Goal: Task Accomplishment & Management: Complete application form

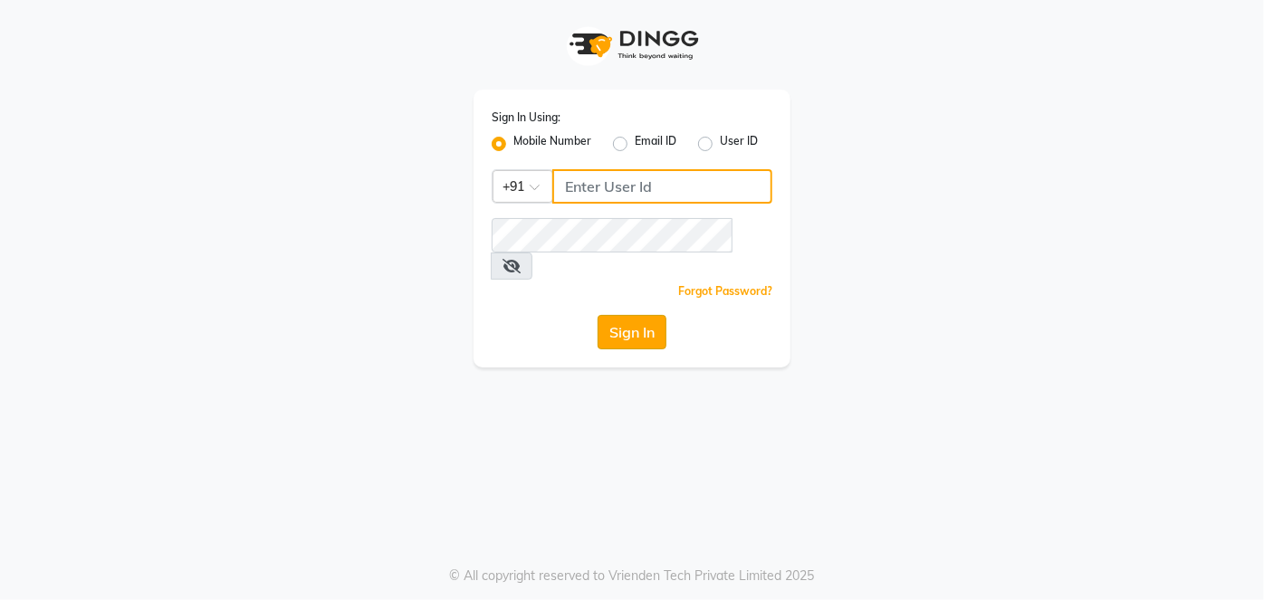
type input "9137134181"
click at [648, 315] on button "Sign In" at bounding box center [632, 332] width 69 height 34
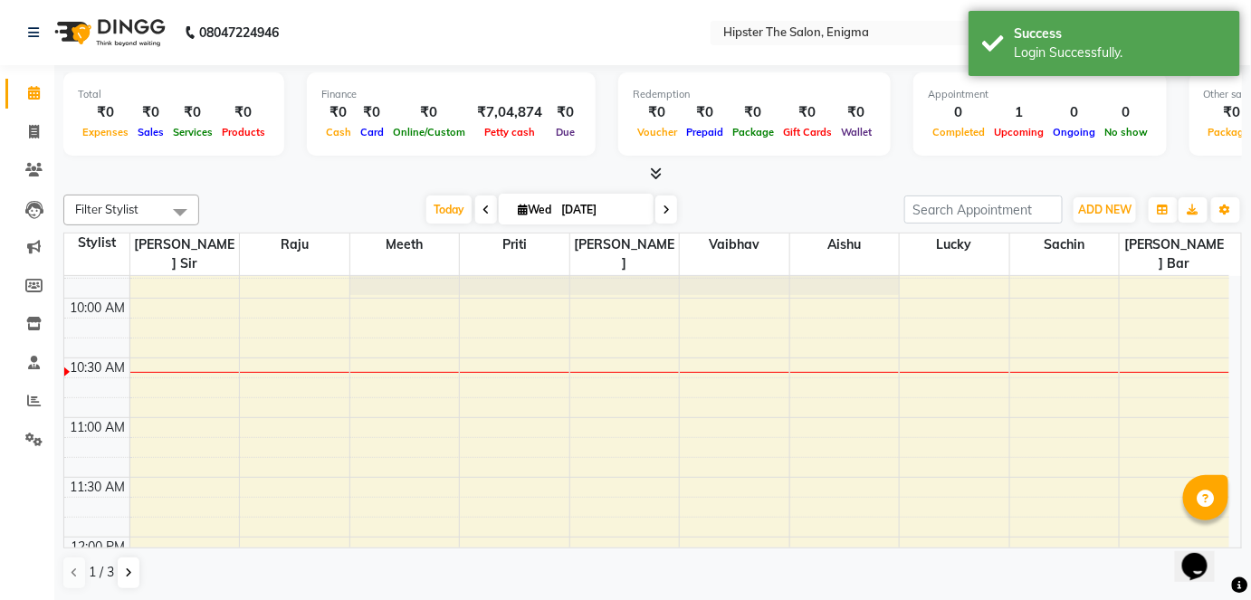
scroll to position [236, 0]
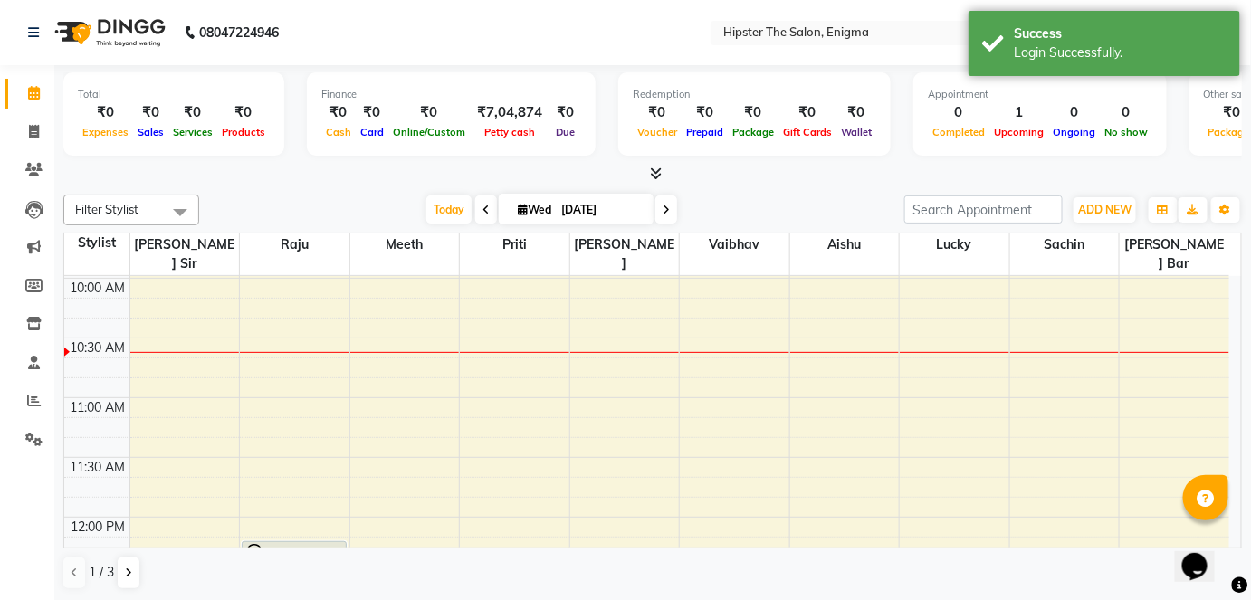
click at [483, 206] on icon at bounding box center [486, 210] width 7 height 11
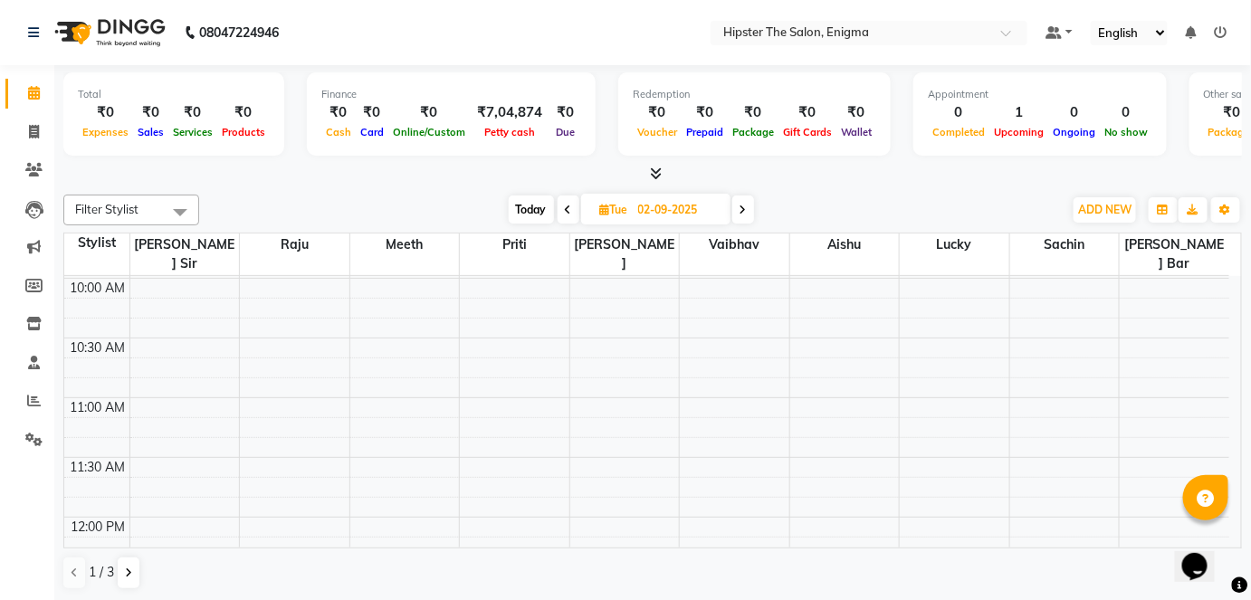
click at [750, 206] on span at bounding box center [743, 210] width 22 height 28
type input "[DATE]"
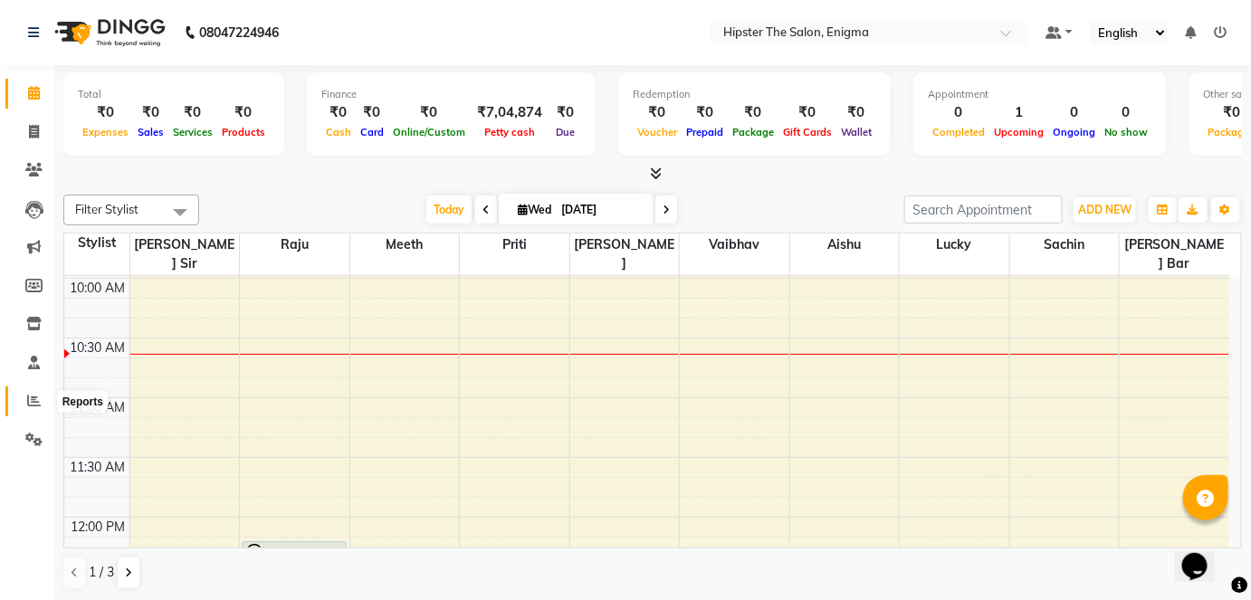
click at [33, 403] on icon at bounding box center [34, 401] width 14 height 14
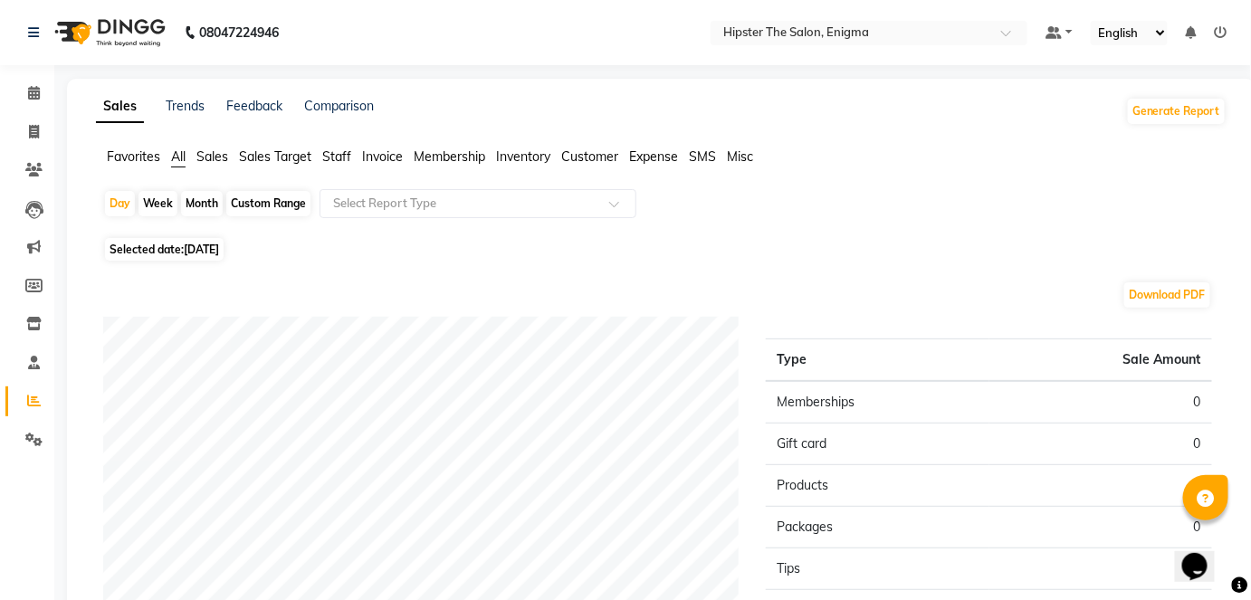
click at [245, 200] on div "Custom Range" at bounding box center [268, 203] width 84 height 25
select select "9"
select select "2025"
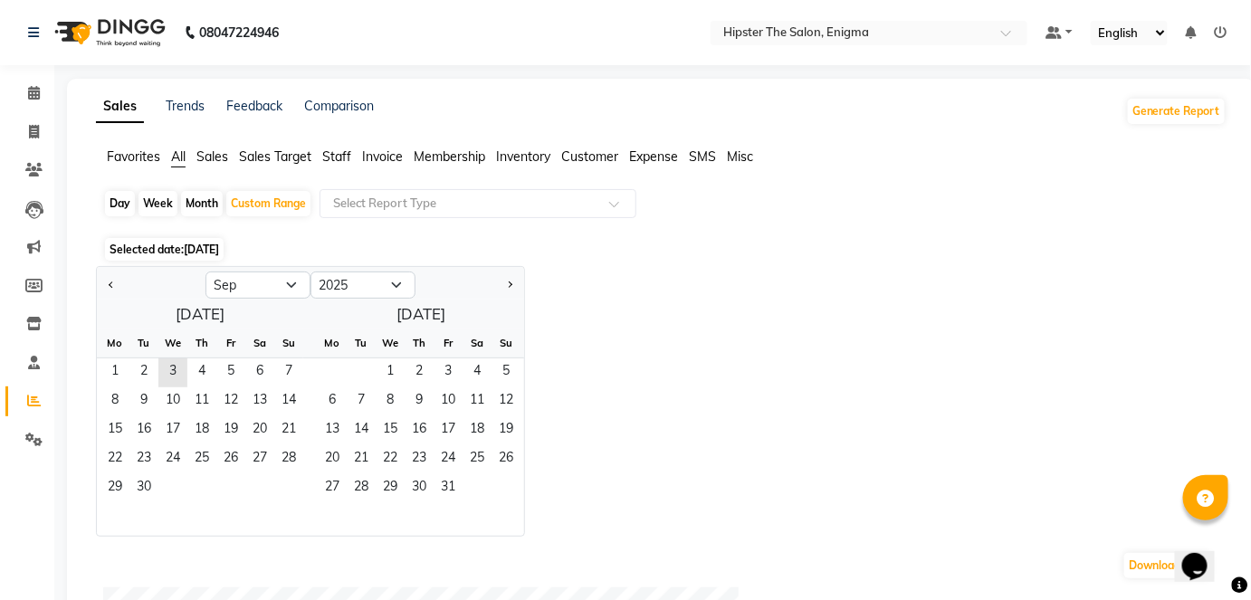
click at [344, 150] on span "Staff" at bounding box center [336, 156] width 29 height 16
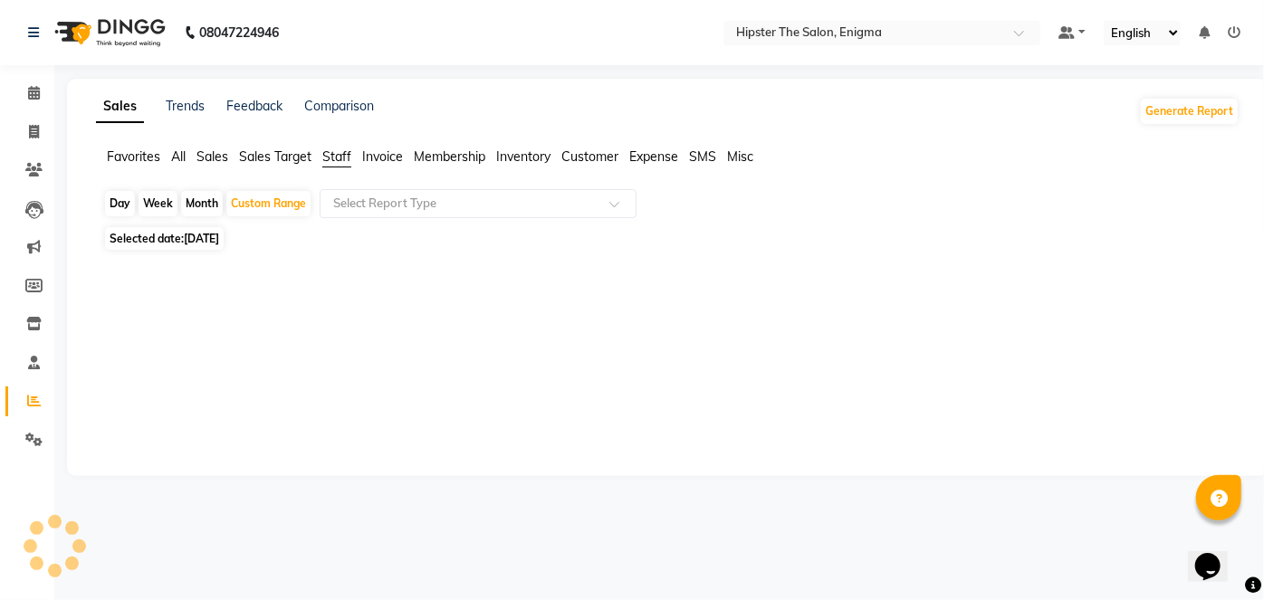
click at [197, 241] on span "[DATE]" at bounding box center [201, 239] width 35 height 14
select select "9"
select select "2025"
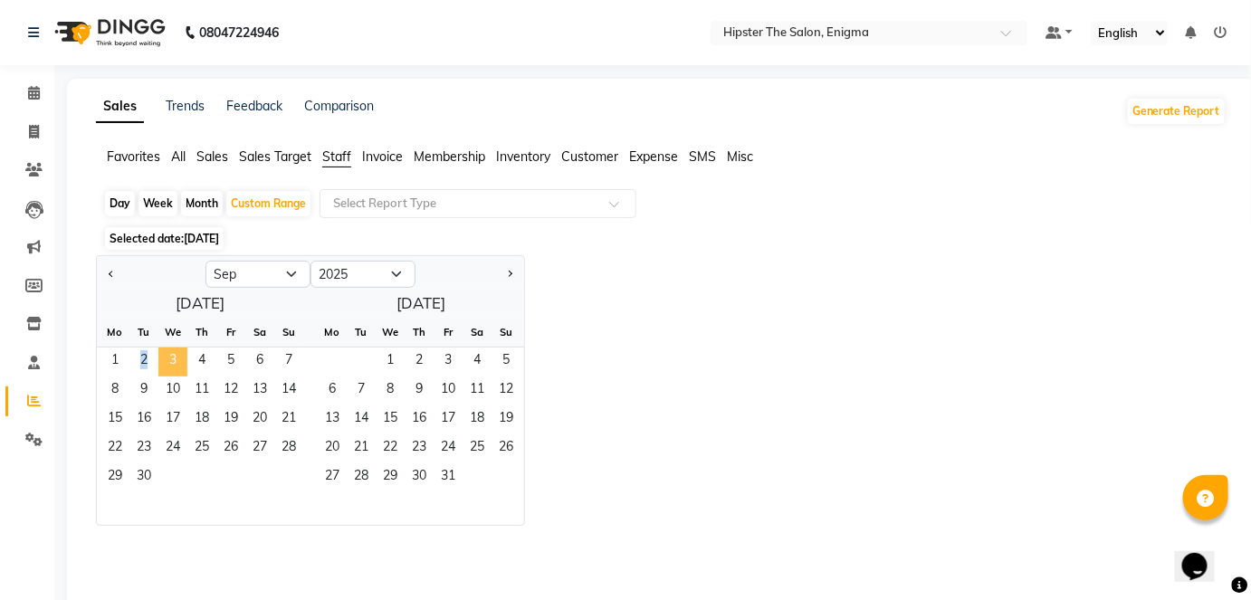
drag, startPoint x: 114, startPoint y: 362, endPoint x: 171, endPoint y: 356, distance: 57.4
click at [171, 356] on div "1 2 3 4 5 6 7" at bounding box center [200, 362] width 206 height 29
click at [171, 356] on span "3" at bounding box center [172, 362] width 29 height 29
click at [117, 366] on span "1" at bounding box center [114, 362] width 29 height 29
click at [163, 371] on span "3" at bounding box center [172, 362] width 29 height 29
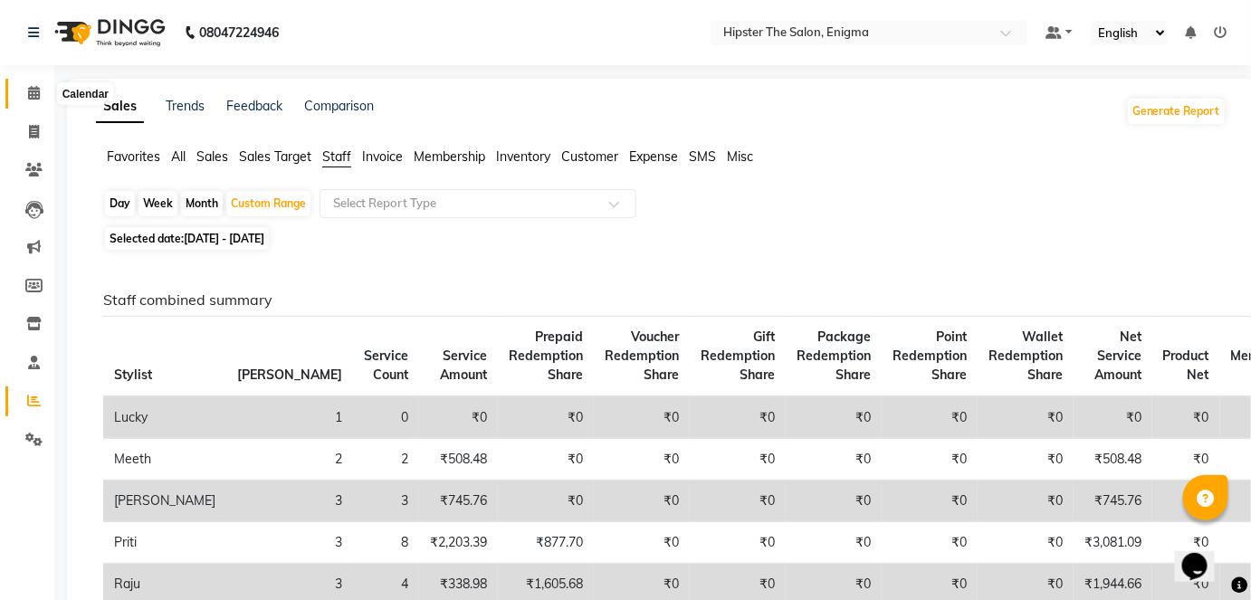
click at [31, 94] on icon at bounding box center [34, 93] width 12 height 14
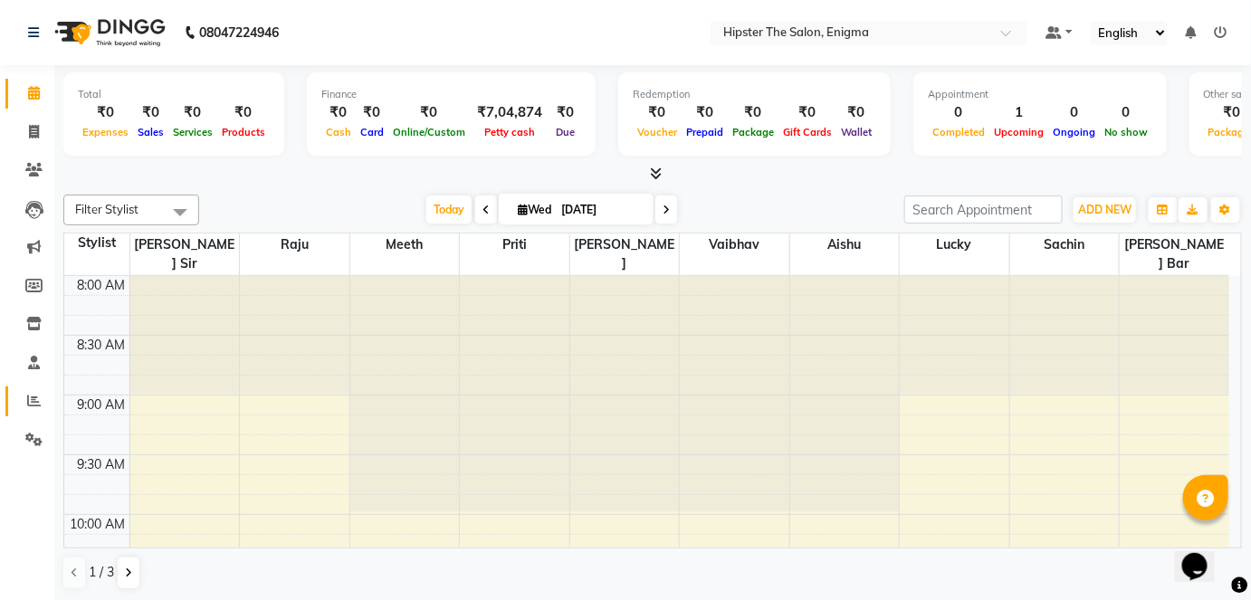
click at [25, 387] on link "Reports" at bounding box center [26, 402] width 43 height 30
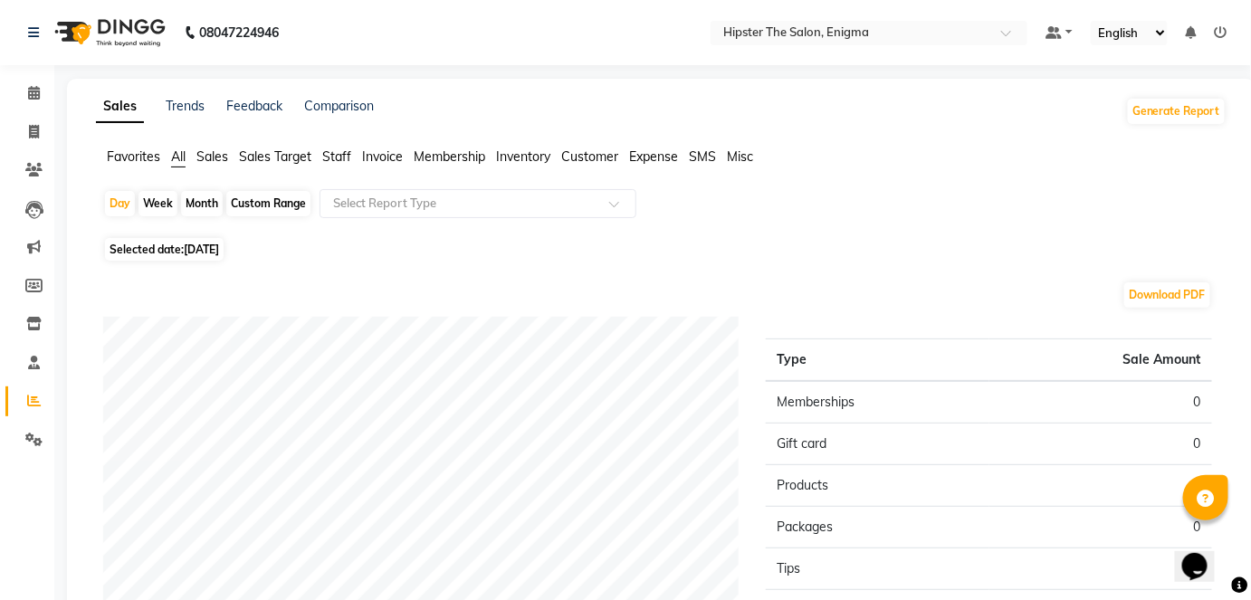
click at [246, 206] on div "Custom Range" at bounding box center [268, 203] width 84 height 25
select select "9"
select select "2025"
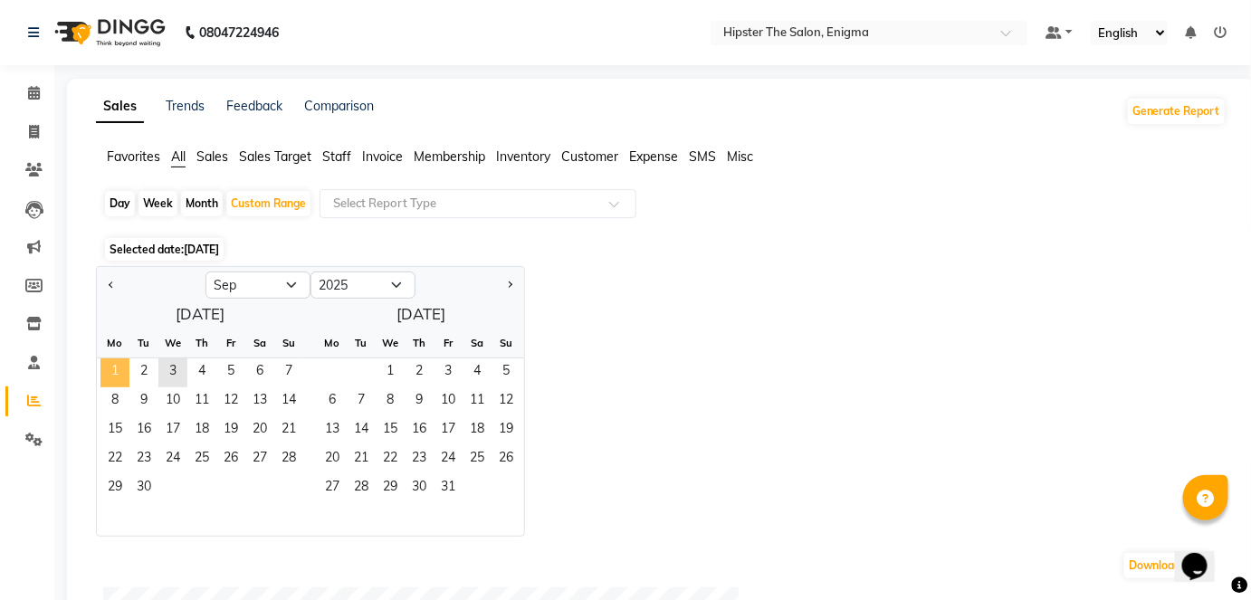
click at [117, 365] on span "1" at bounding box center [114, 373] width 29 height 29
click at [170, 368] on span "3" at bounding box center [172, 373] width 29 height 29
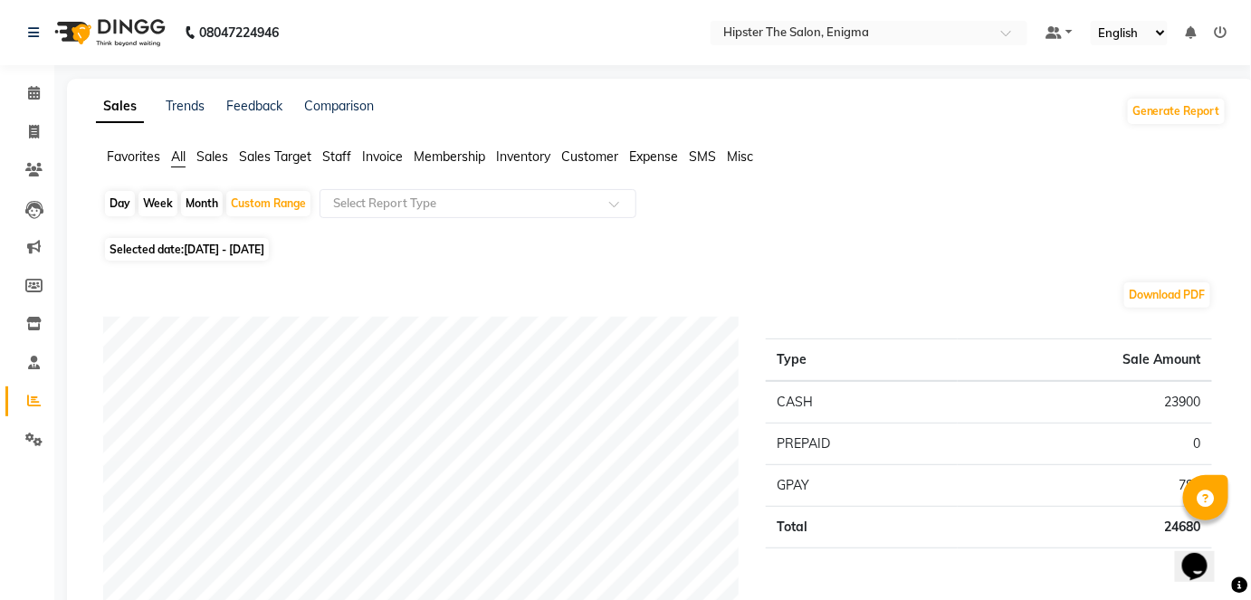
click at [336, 152] on span "Staff" at bounding box center [336, 156] width 29 height 16
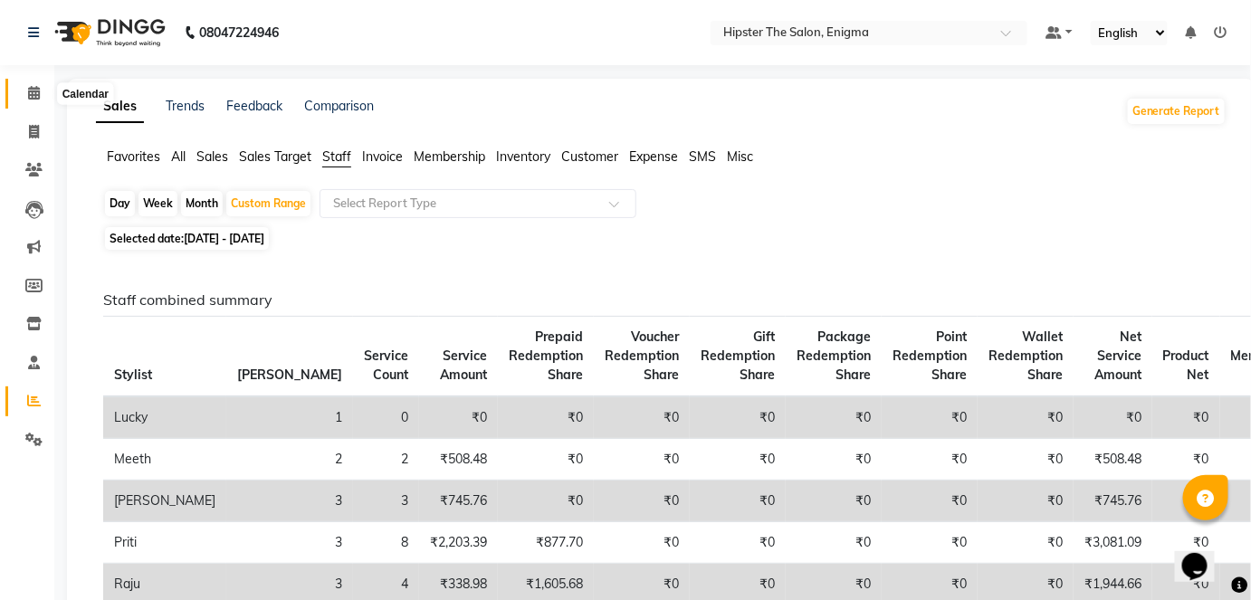
click at [34, 88] on icon at bounding box center [34, 93] width 12 height 14
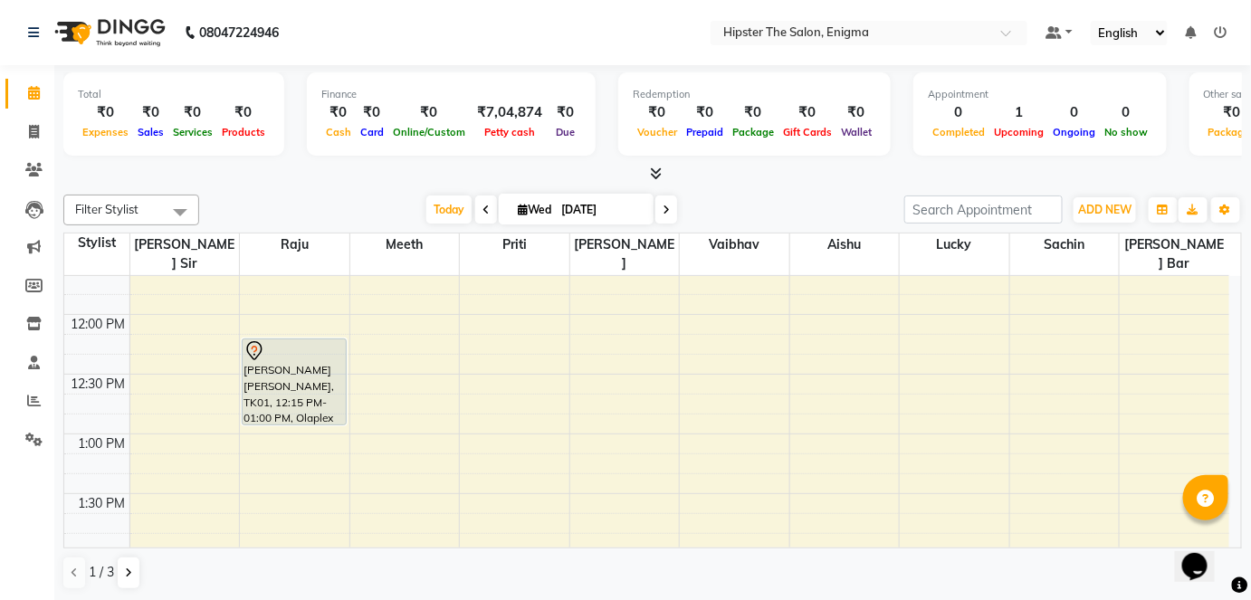
scroll to position [438, 0]
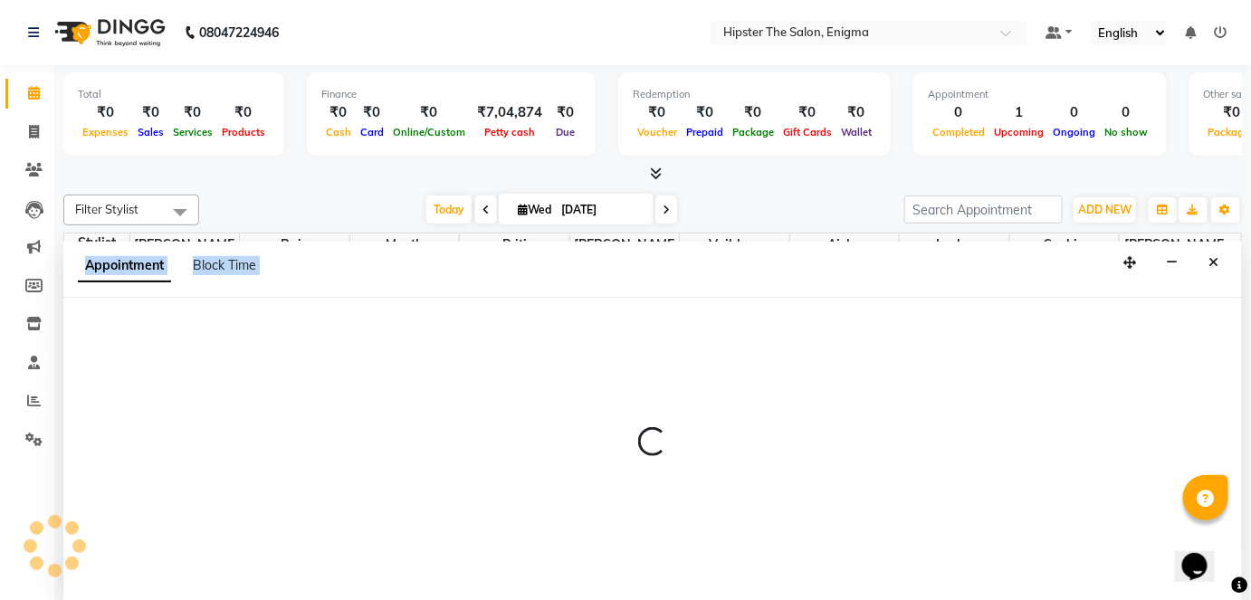
scroll to position [0, 0]
select select "85797"
select select "tentative"
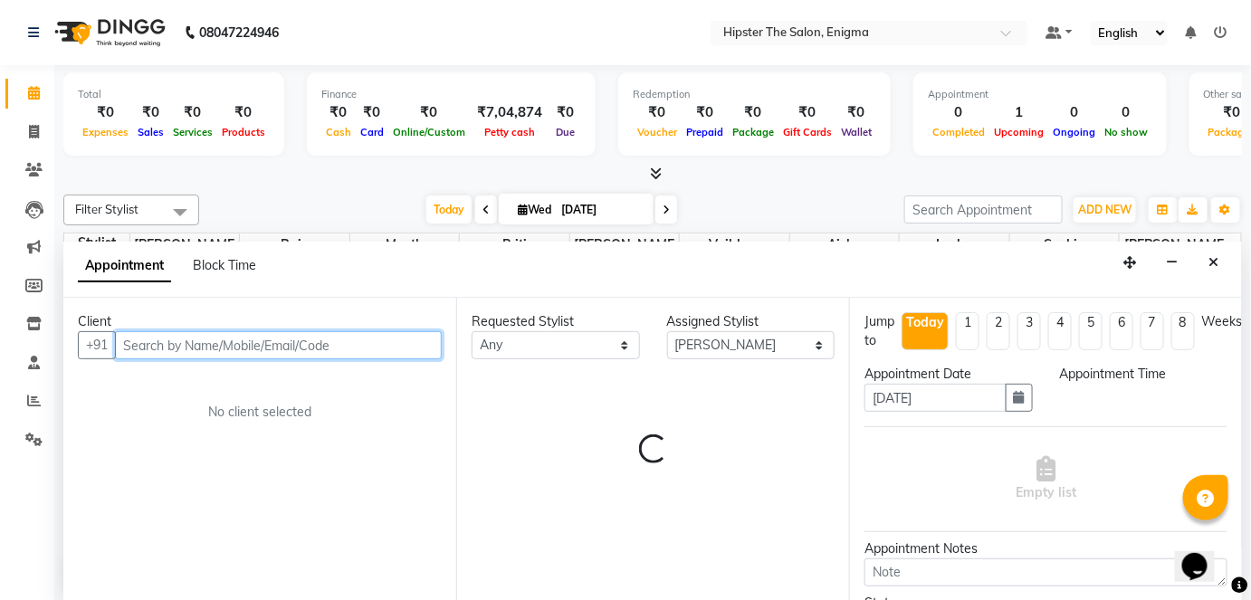
select select "750"
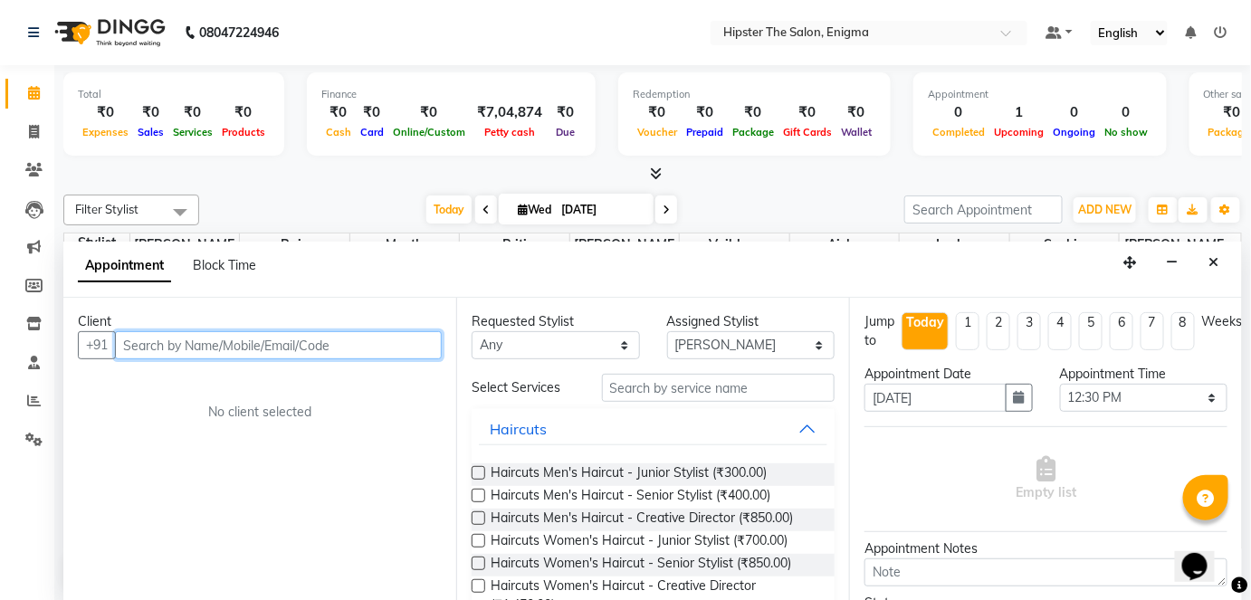
click at [142, 343] on input "text" at bounding box center [278, 345] width 327 height 28
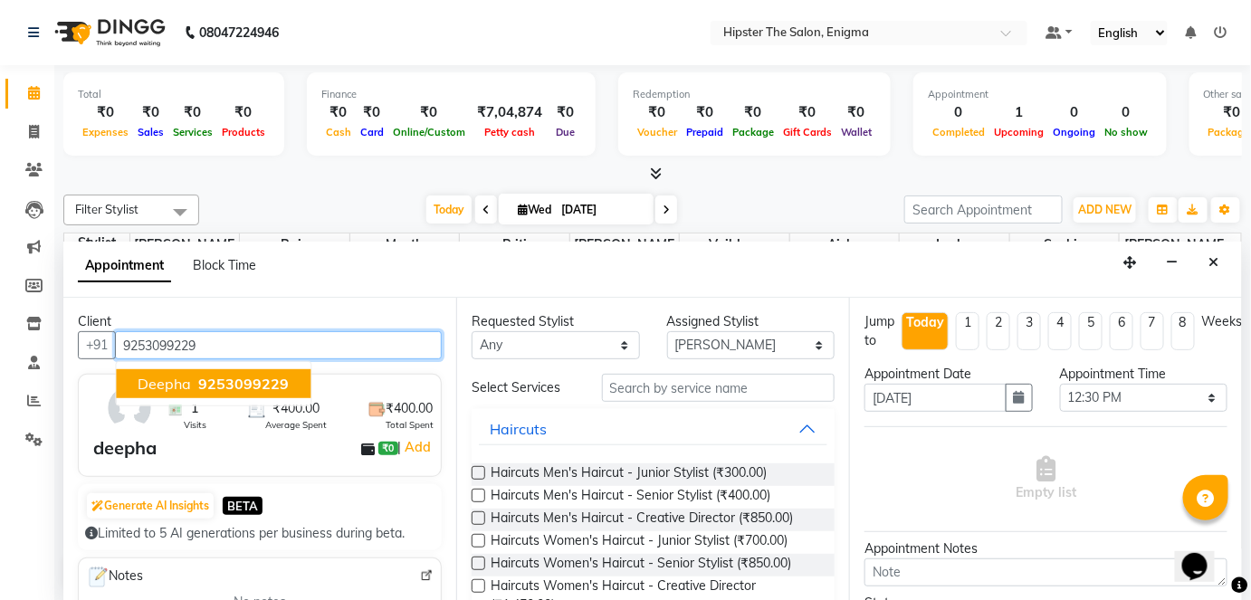
click at [191, 387] on button "deepha 9253099229" at bounding box center [213, 383] width 195 height 29
type input "9253099229"
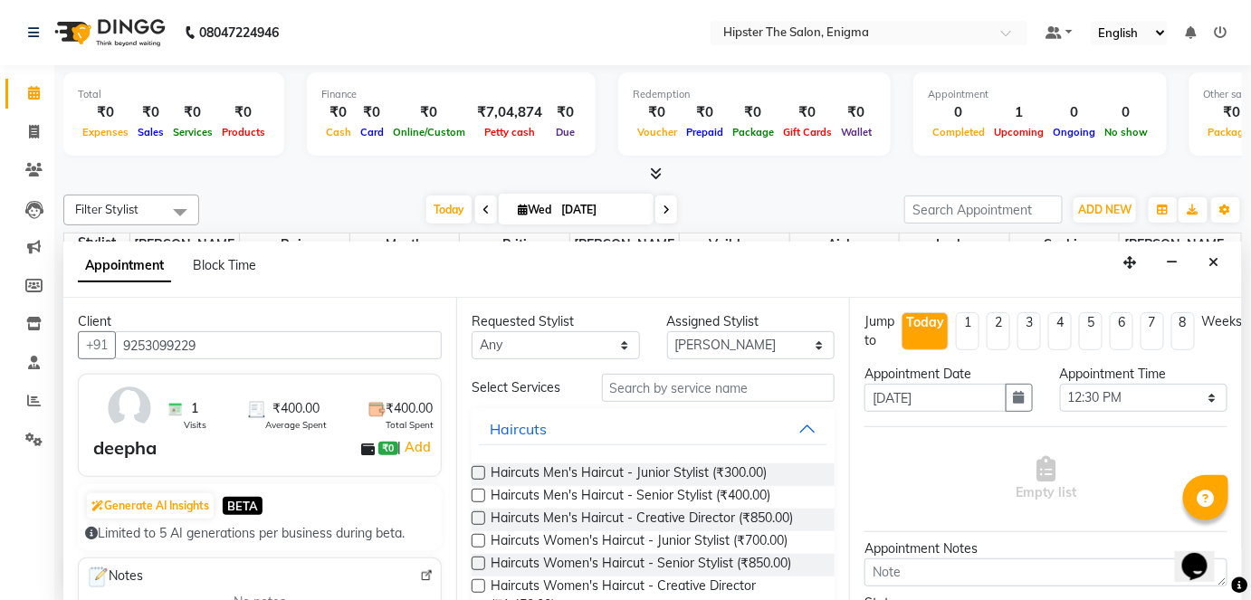
click at [481, 470] on label at bounding box center [479, 473] width 14 height 14
click at [481, 470] on input "checkbox" at bounding box center [478, 475] width 12 height 12
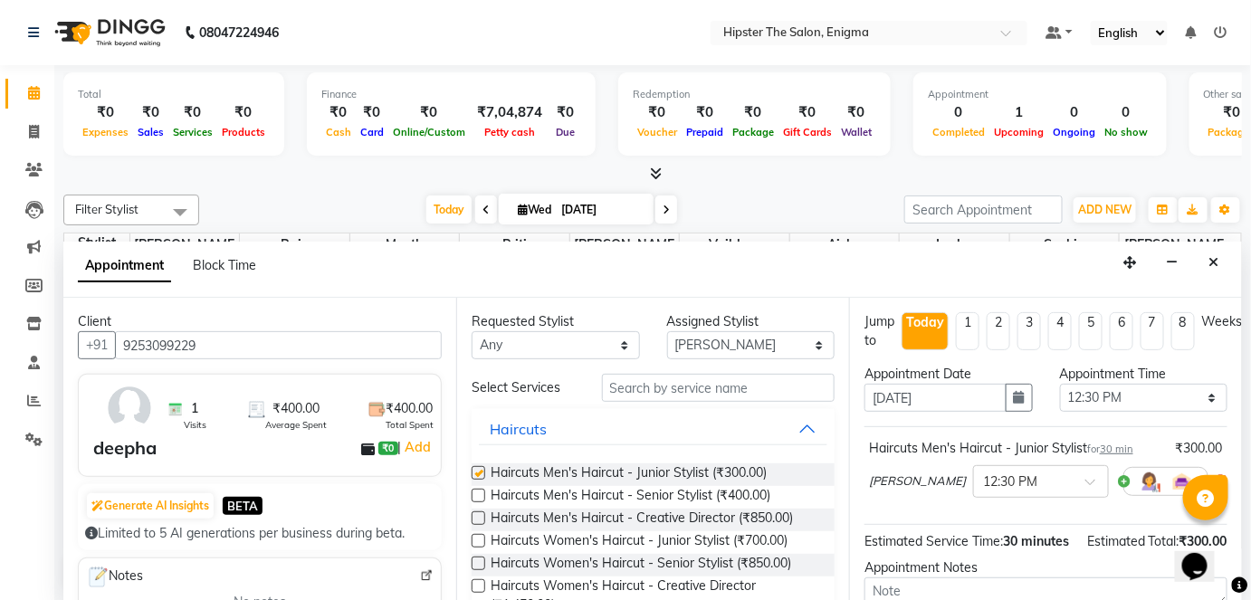
checkbox input "false"
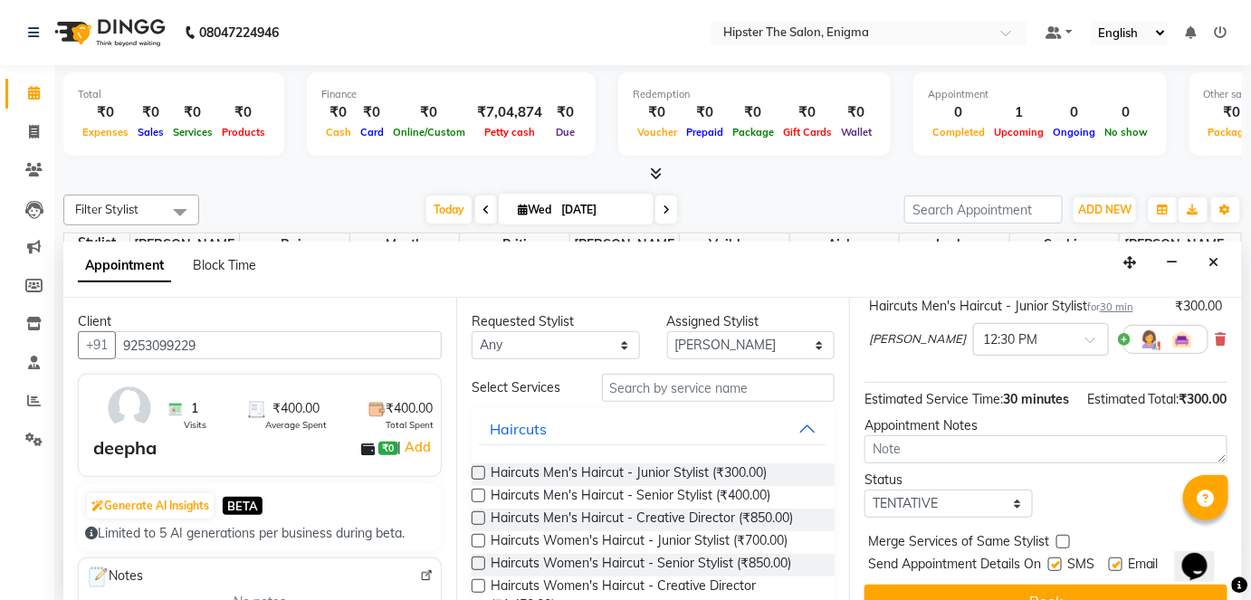
scroll to position [190, 0]
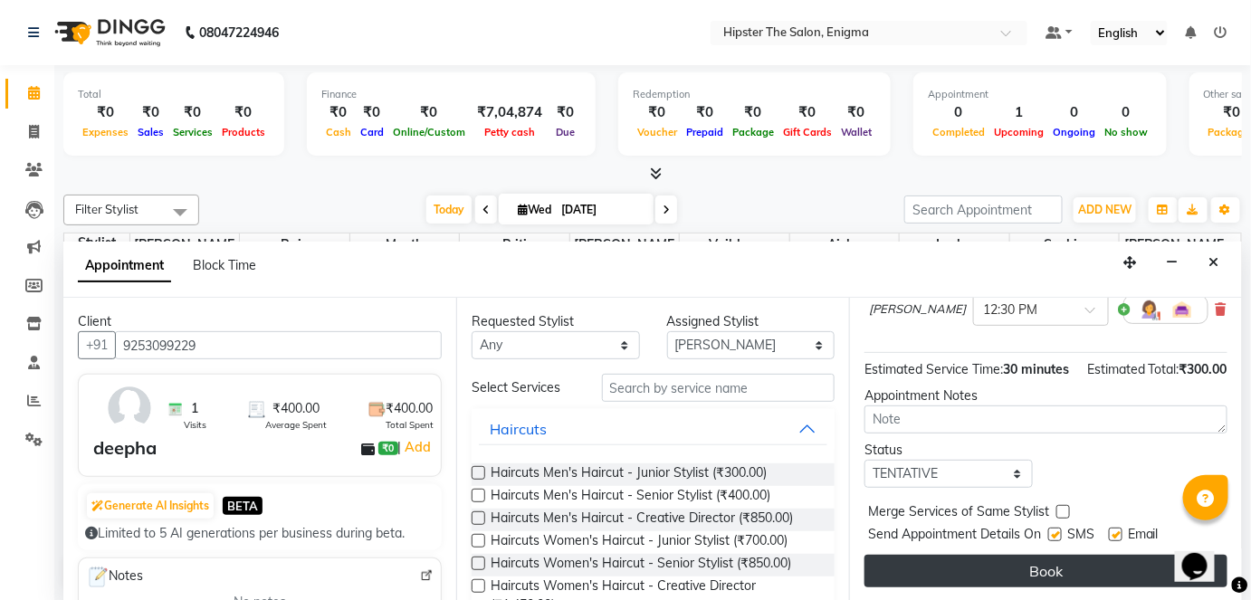
click at [1007, 573] on button "Book" at bounding box center [1046, 571] width 363 height 33
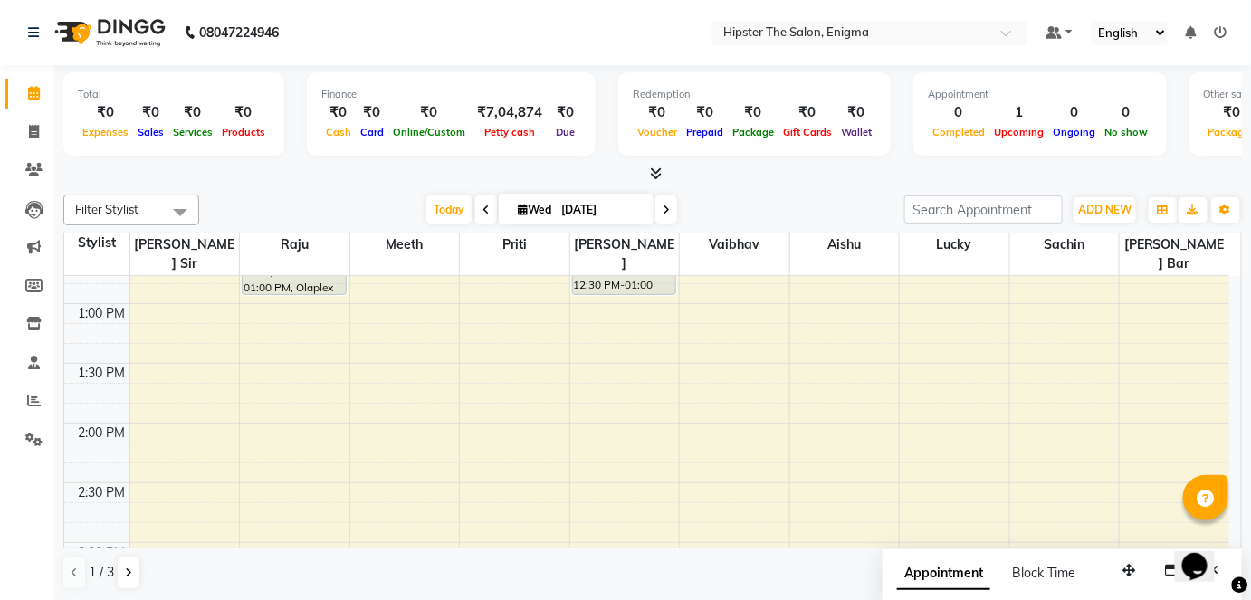
scroll to position [571, 0]
click at [487, 398] on div "8:00 AM 8:30 AM 9:00 AM 9:30 AM 10:00 AM 10:30 AM 11:00 AM 11:30 AM 12:00 PM 12…" at bounding box center [646, 541] width 1165 height 1672
select select "85574"
select select "840"
select select "tentative"
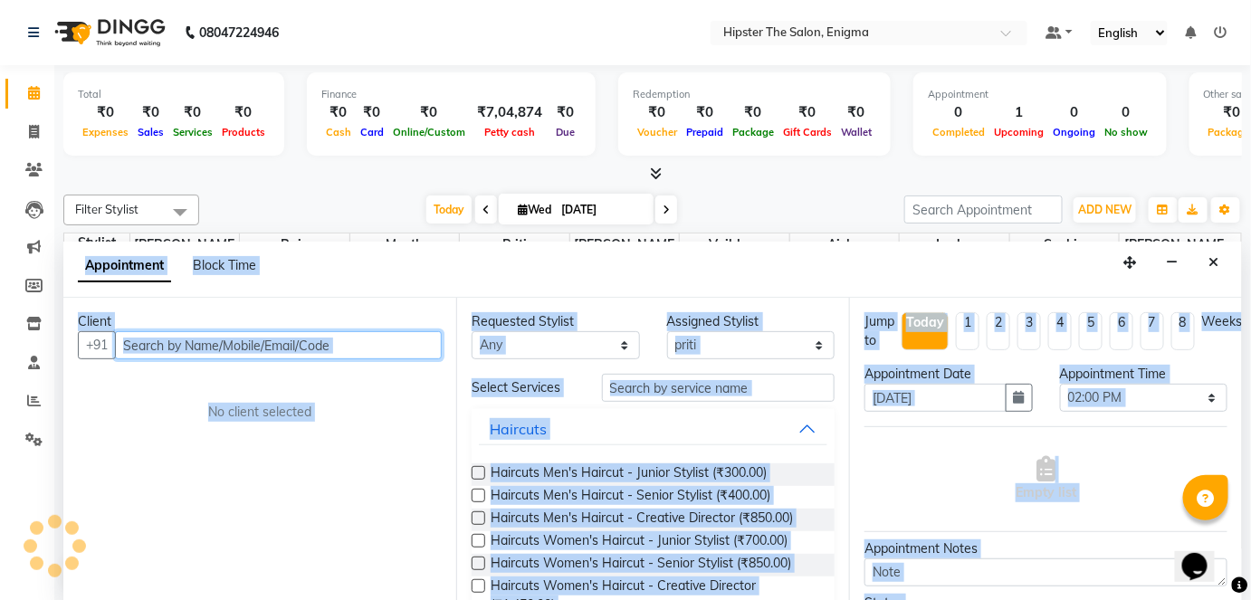
scroll to position [0, 0]
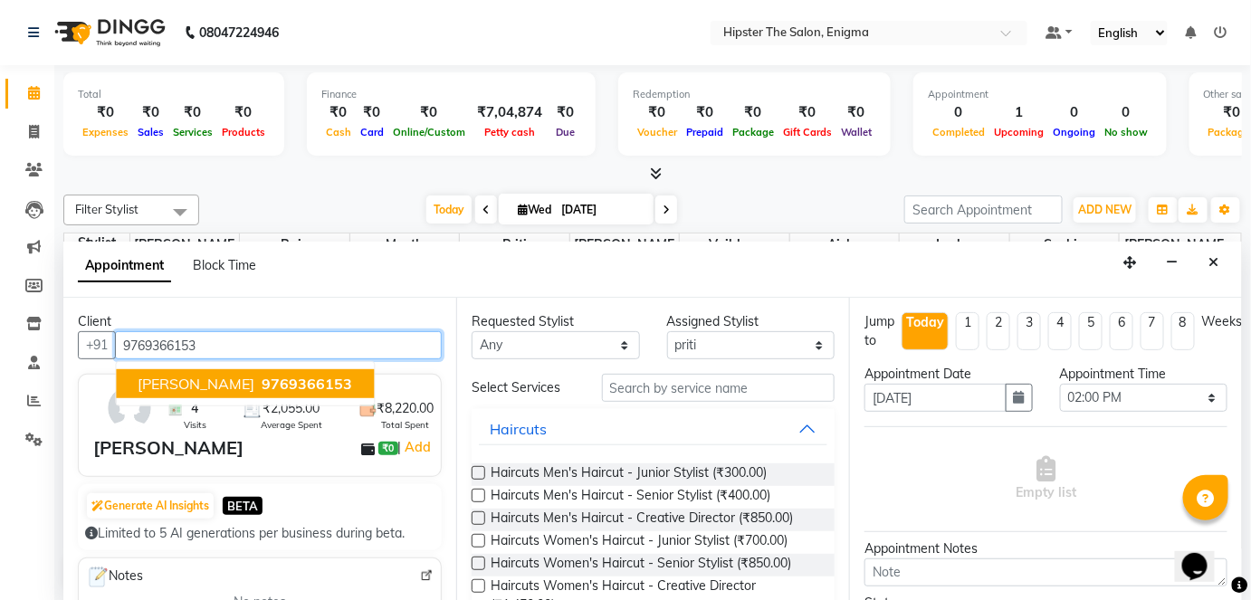
click at [148, 379] on span "[PERSON_NAME]" at bounding box center [196, 384] width 117 height 18
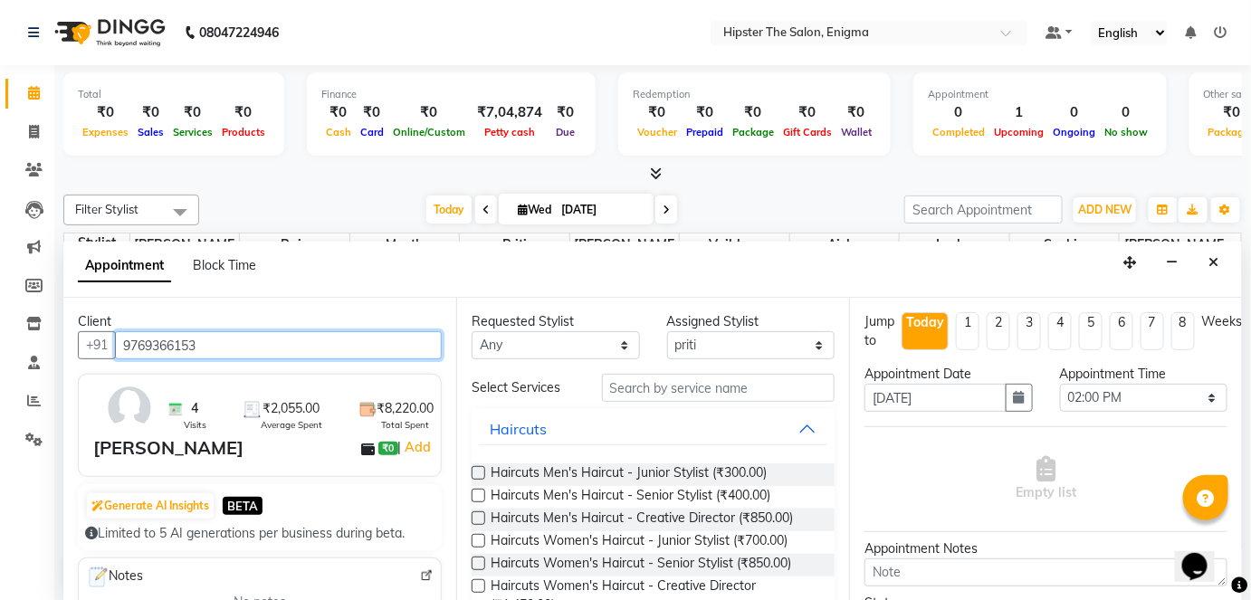
type input "9769366153"
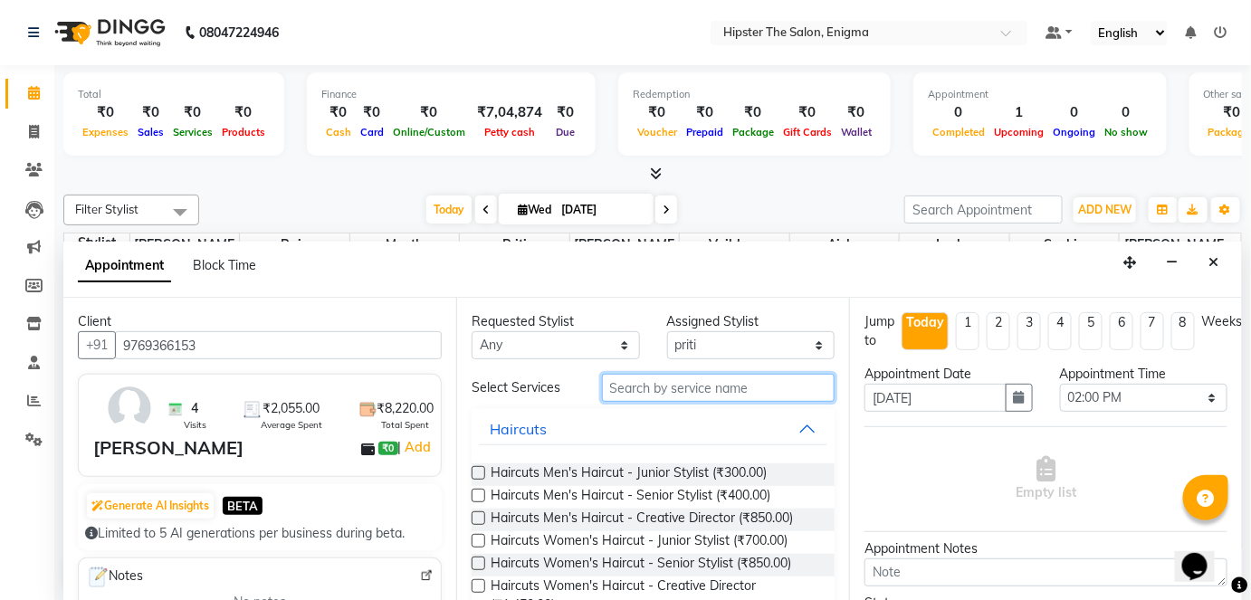
click at [618, 387] on input "text" at bounding box center [718, 388] width 233 height 28
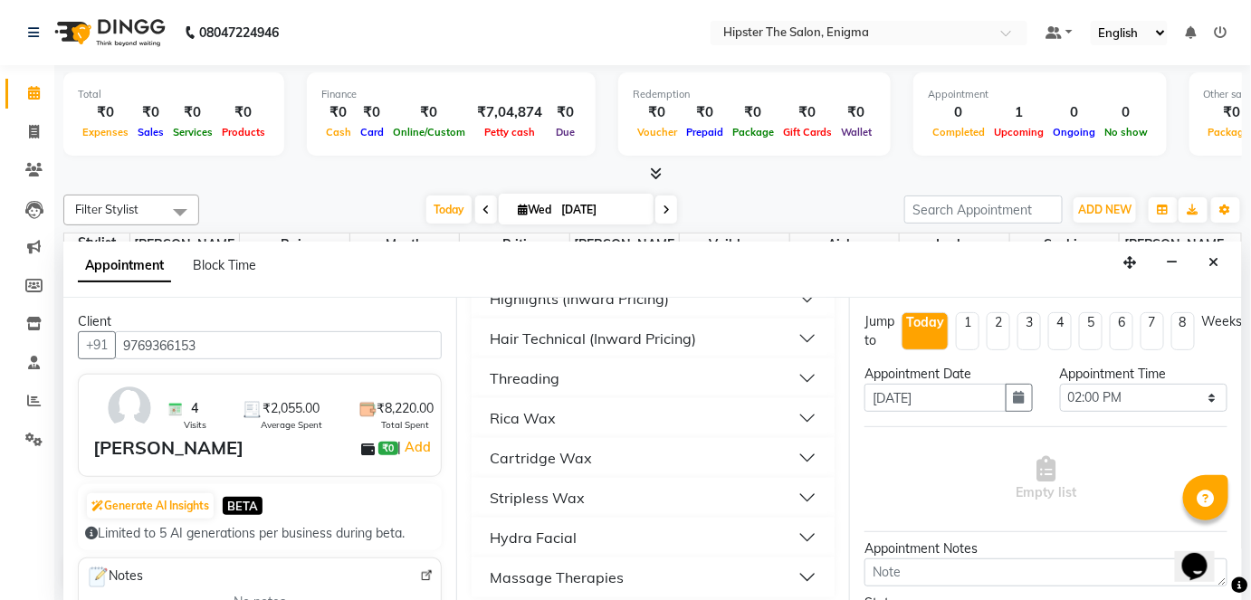
scroll to position [730, 0]
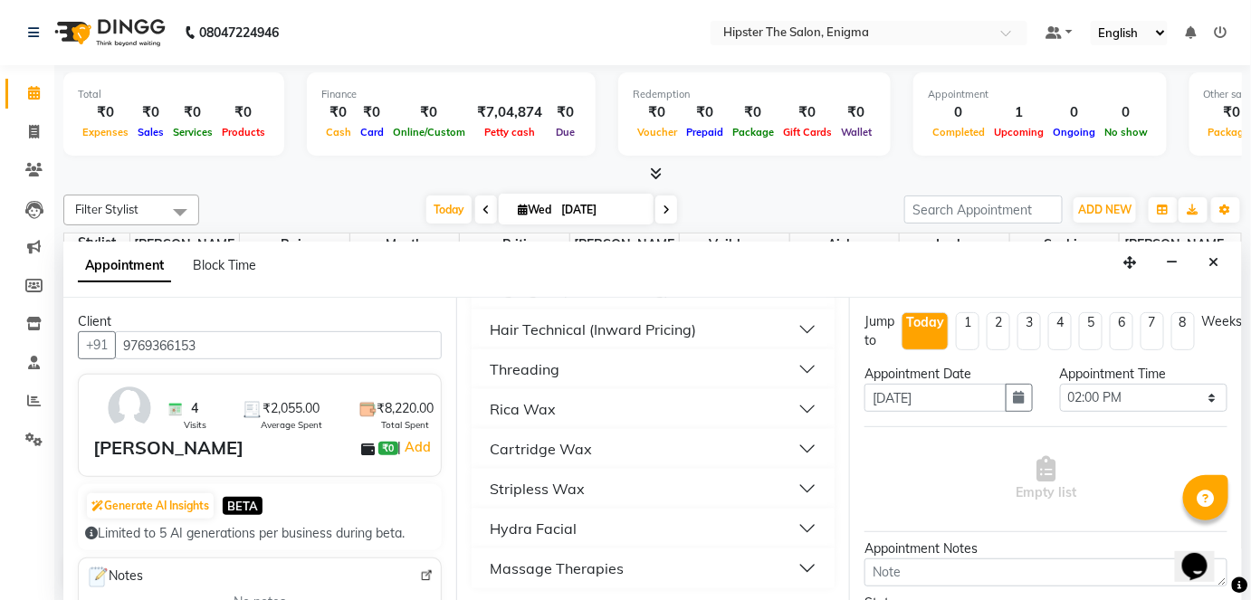
type input "w"
click at [797, 408] on button "Rica Wax" at bounding box center [653, 409] width 349 height 33
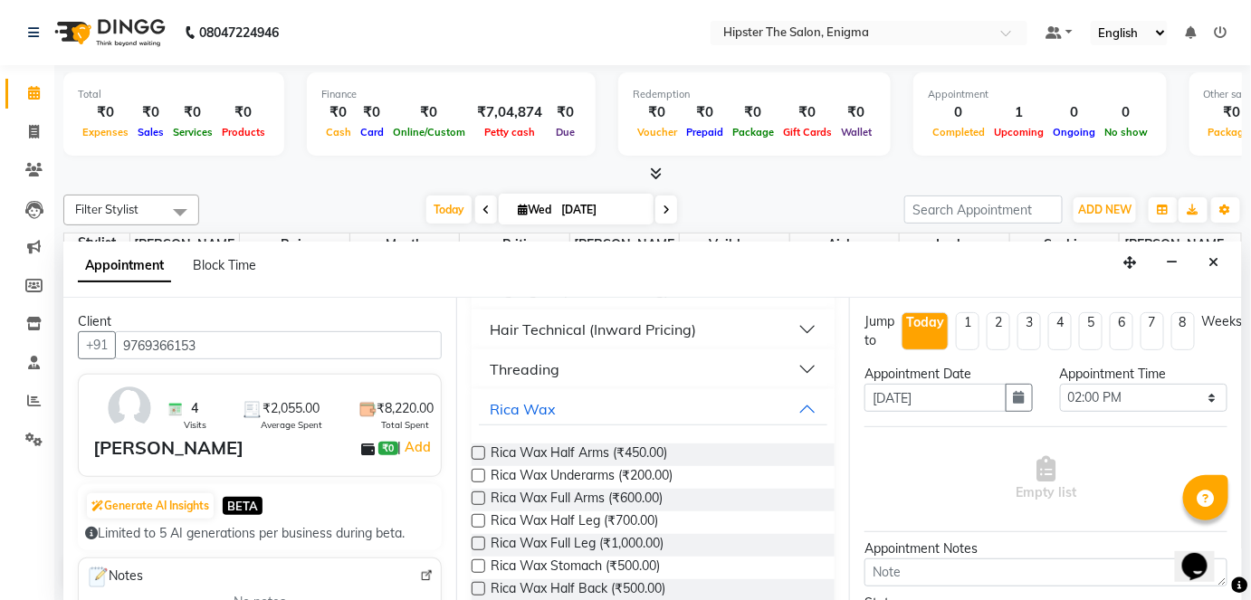
click at [478, 448] on label at bounding box center [479, 453] width 14 height 14
click at [478, 449] on input "checkbox" at bounding box center [478, 455] width 12 height 12
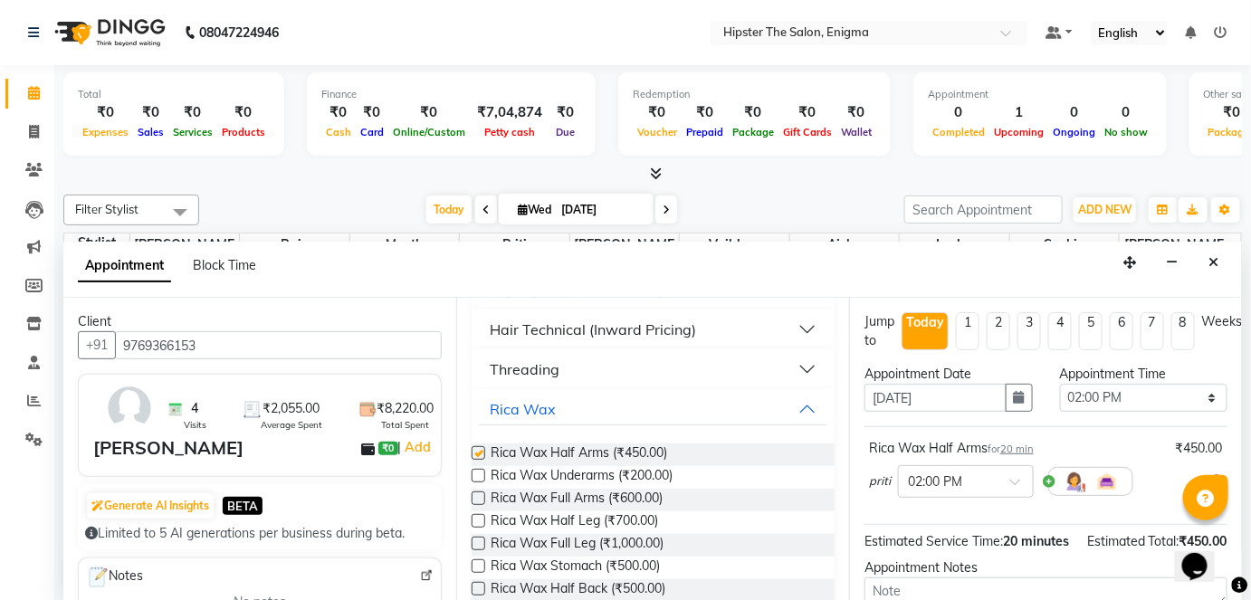
checkbox input "false"
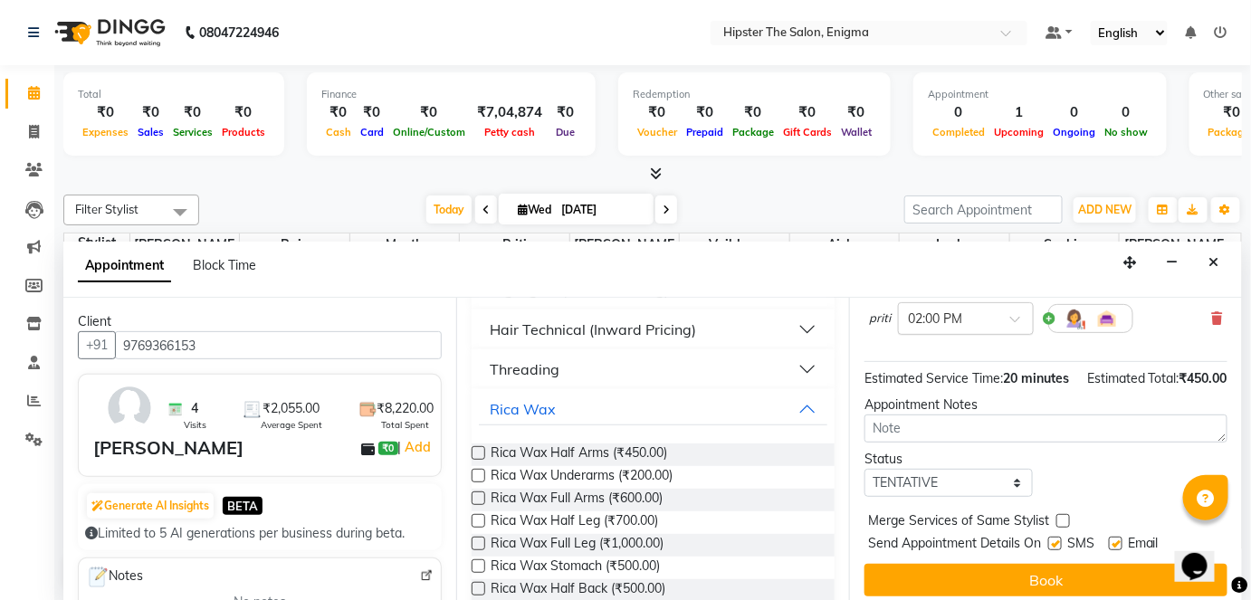
scroll to position [190, 0]
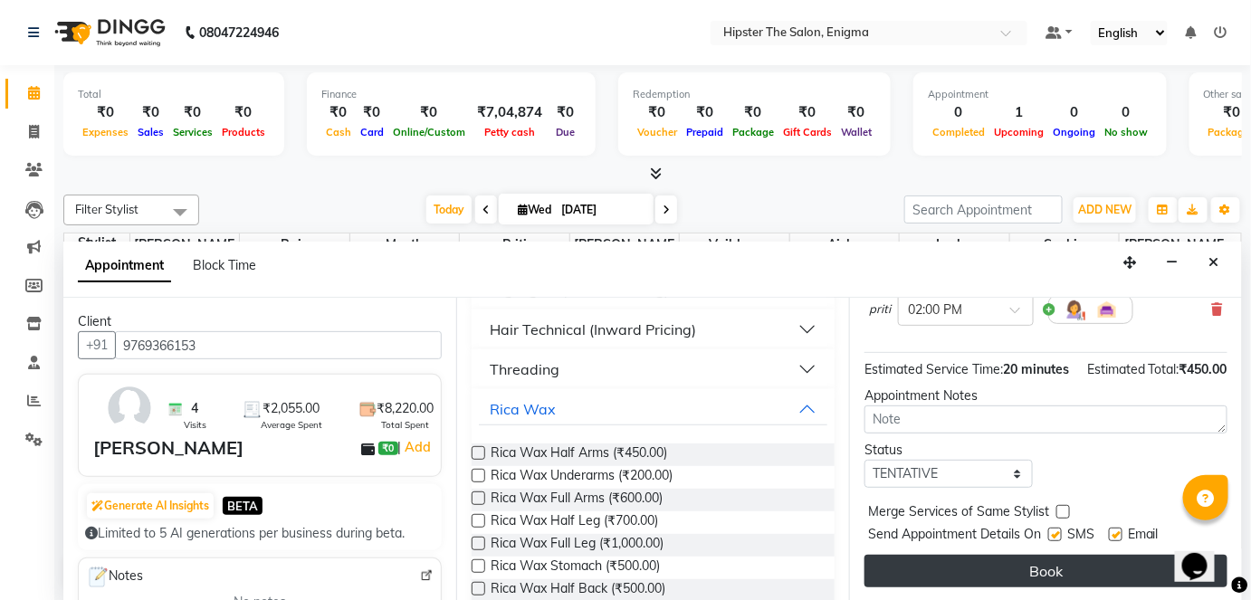
click at [961, 564] on button "Book" at bounding box center [1046, 571] width 363 height 33
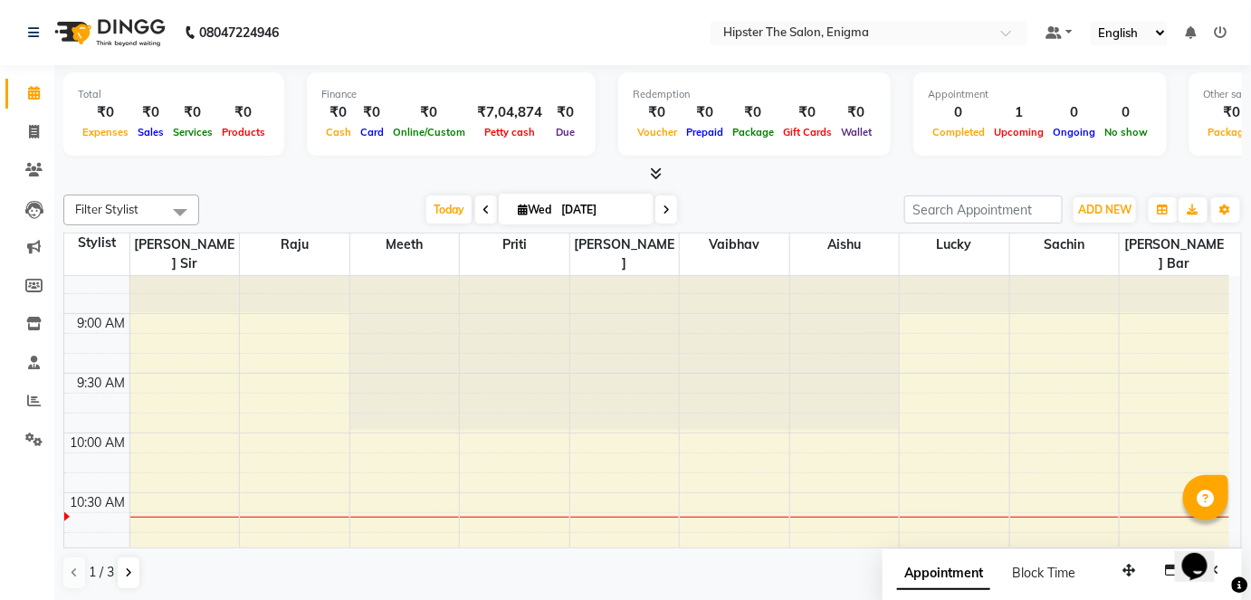
scroll to position [0, 0]
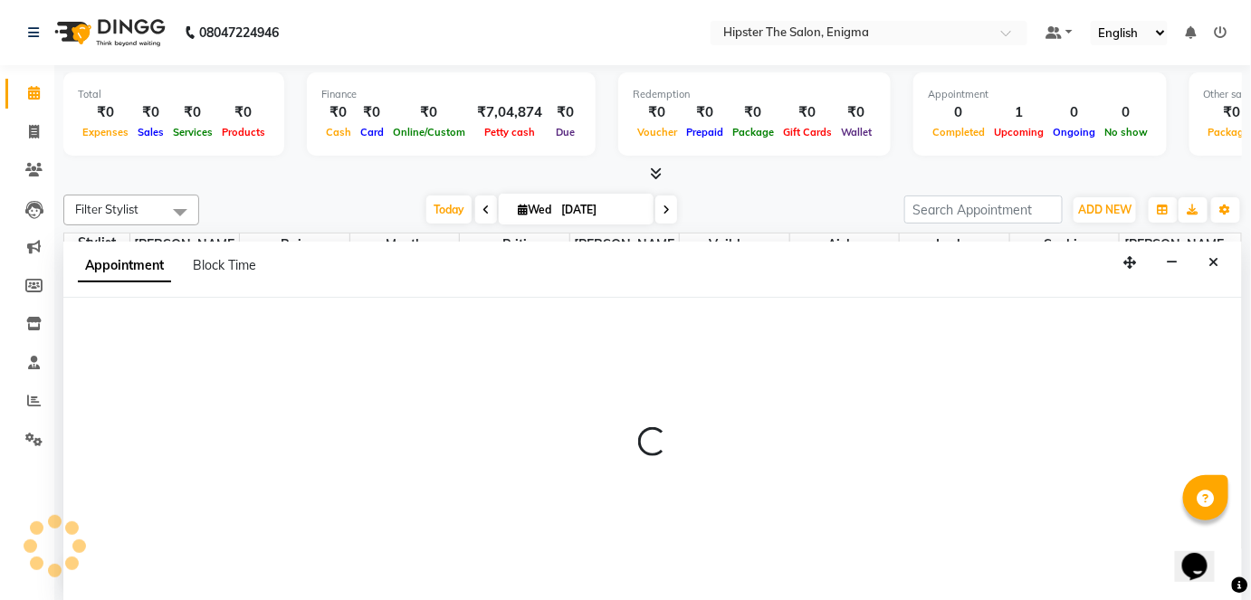
select select "25295"
select select "585"
select select "tentative"
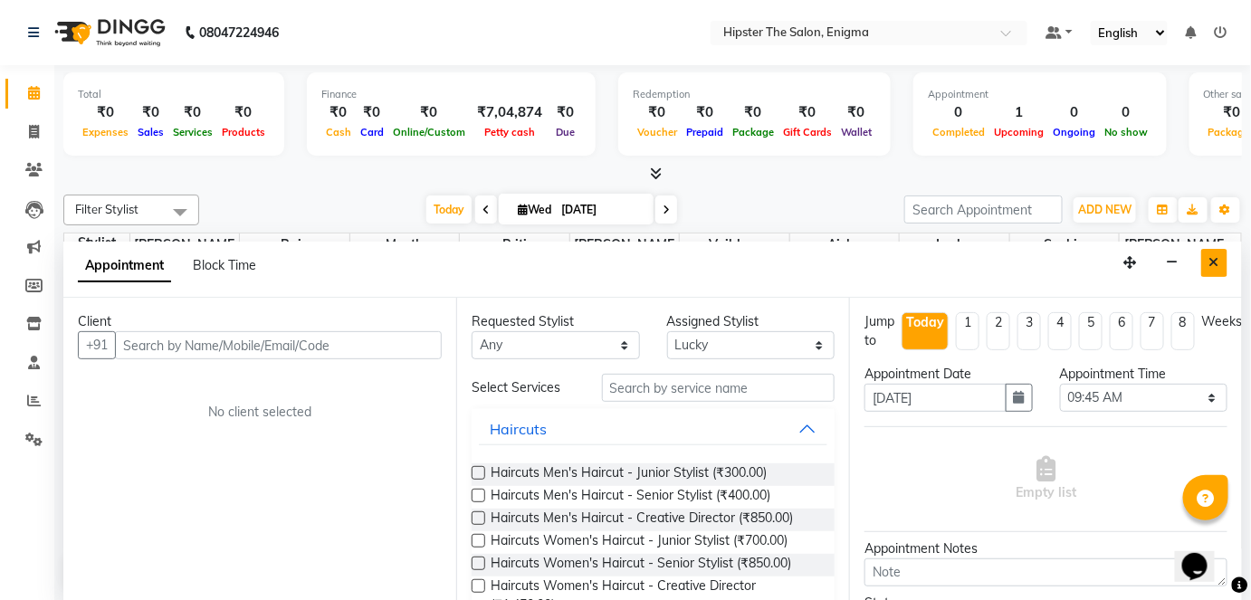
click at [1217, 259] on icon "Close" at bounding box center [1215, 262] width 10 height 13
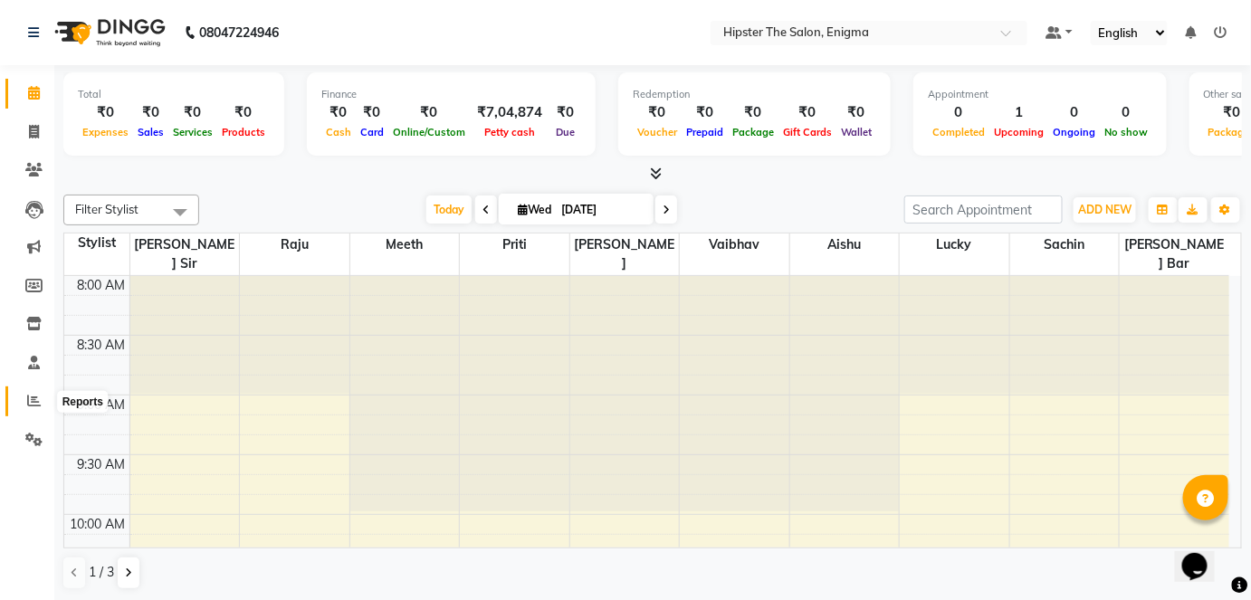
click at [29, 397] on icon at bounding box center [34, 401] width 14 height 14
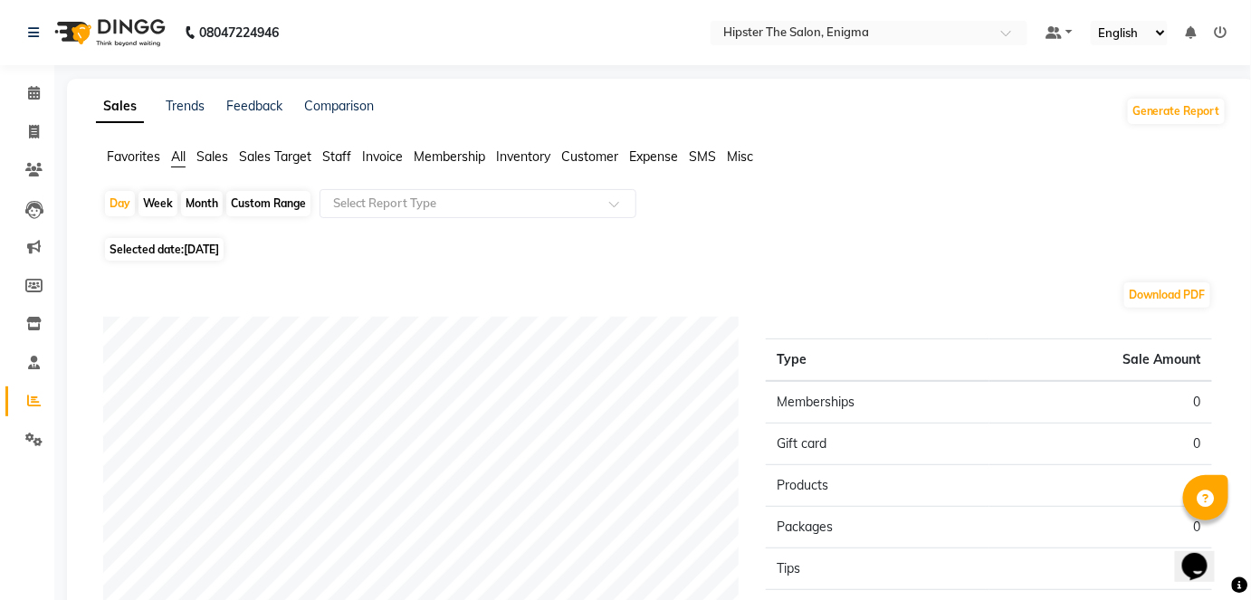
click at [195, 213] on div "Month" at bounding box center [202, 203] width 42 height 25
select select "9"
select select "2025"
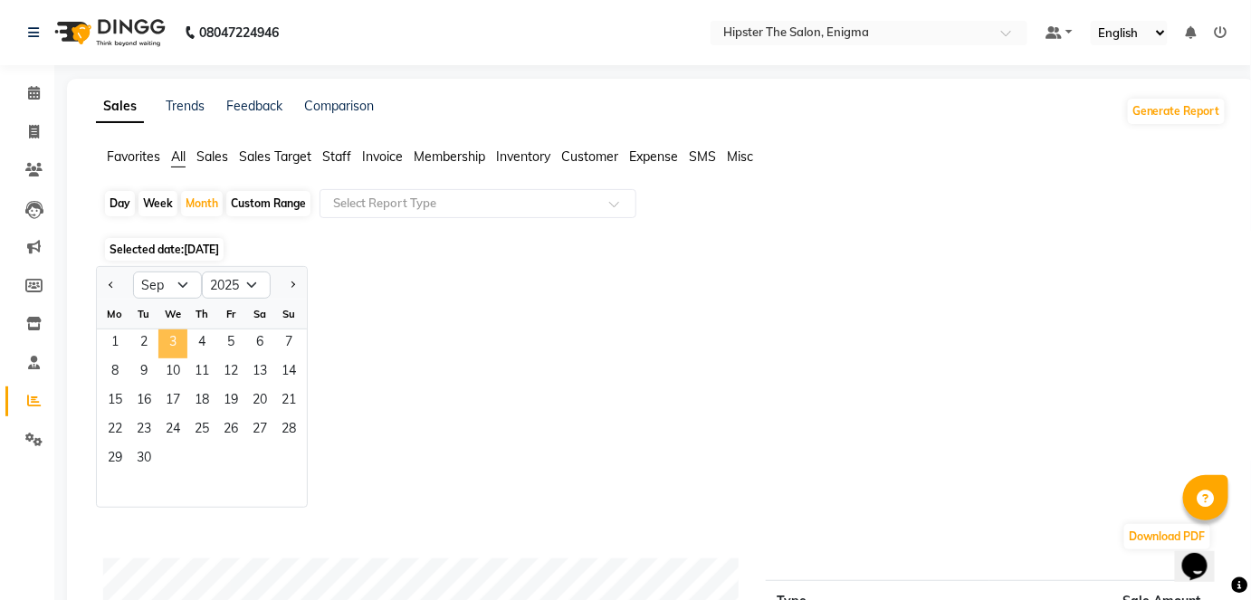
click at [173, 348] on span "3" at bounding box center [172, 344] width 29 height 29
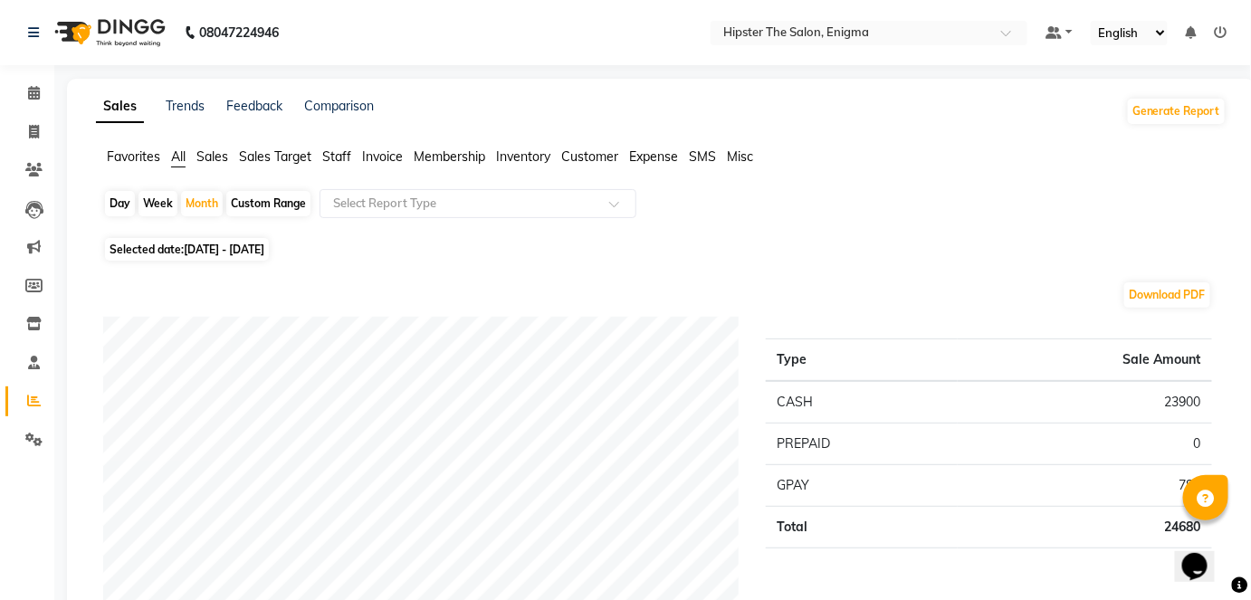
click at [343, 148] on span "Staff" at bounding box center [336, 156] width 29 height 16
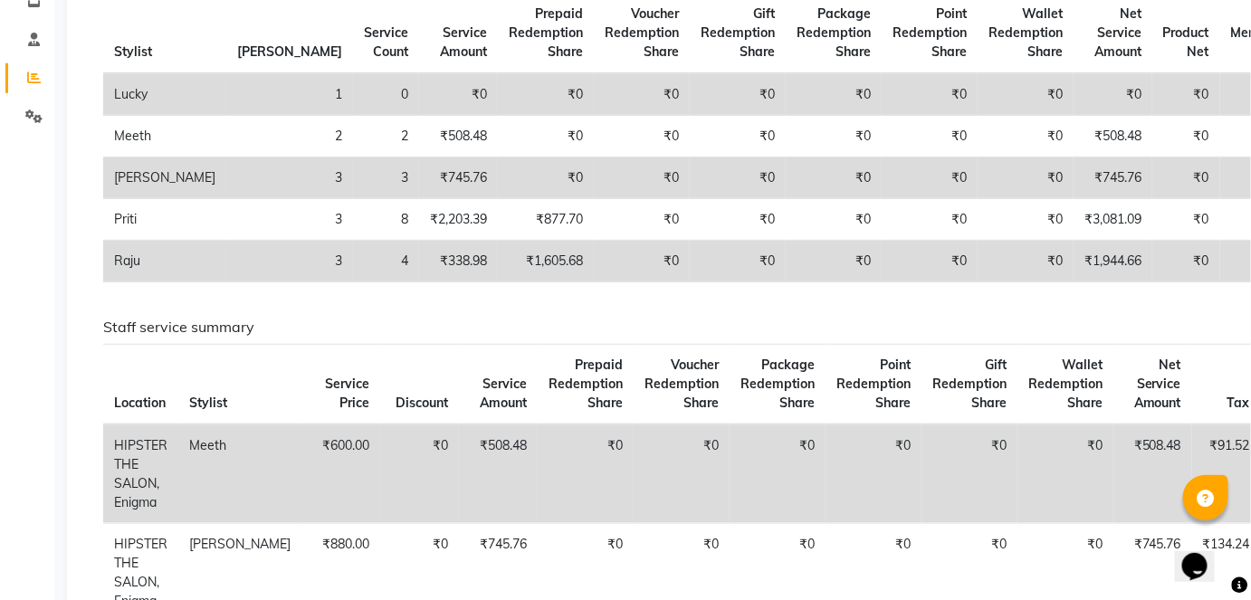
scroll to position [340, 0]
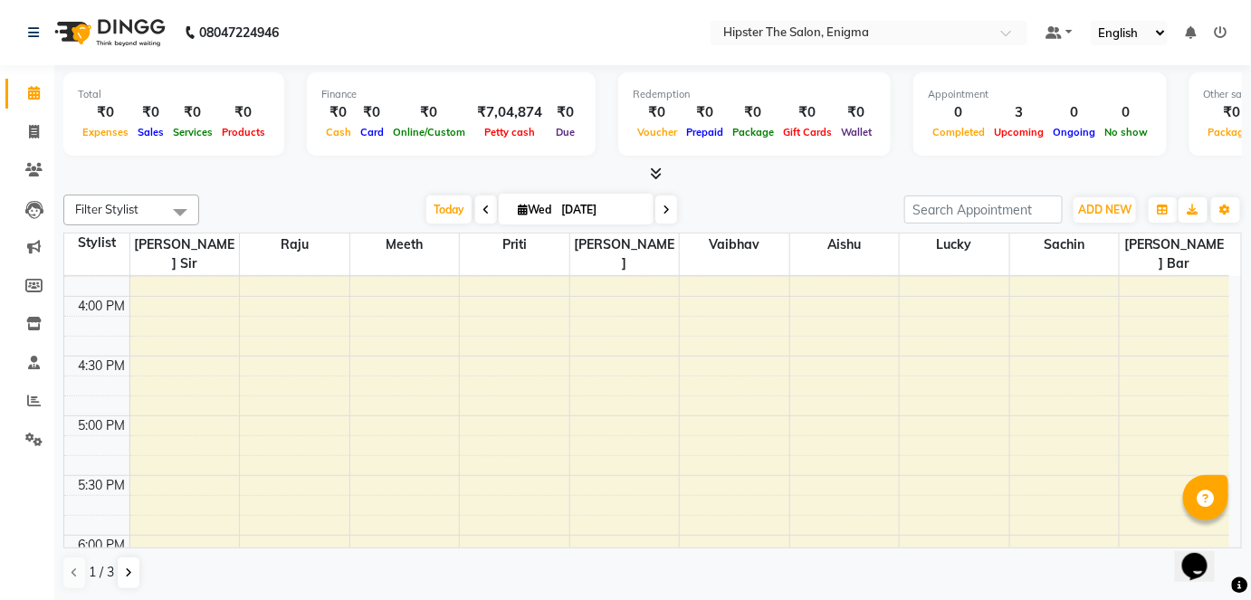
scroll to position [955, 0]
click at [34, 97] on icon at bounding box center [34, 93] width 12 height 14
click at [16, 407] on link "Reports" at bounding box center [26, 402] width 43 height 30
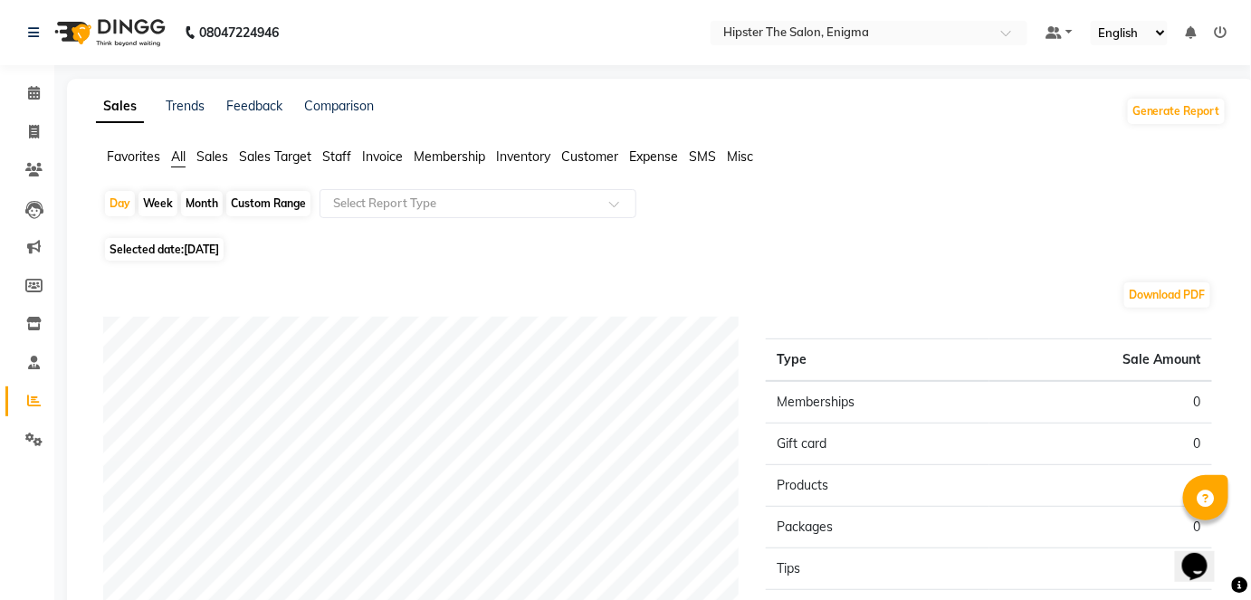
click at [273, 196] on div "Custom Range" at bounding box center [268, 203] width 84 height 25
select select "9"
select select "2025"
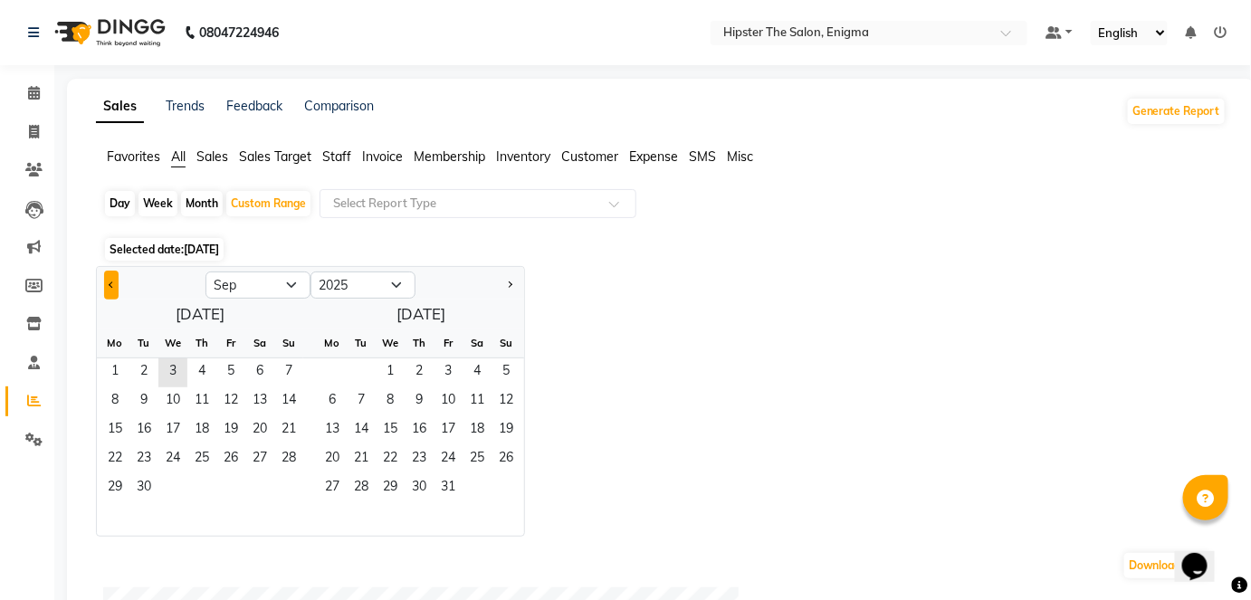
click at [110, 278] on button "Previous month" at bounding box center [111, 285] width 14 height 29
select select "8"
click at [241, 368] on span "1" at bounding box center [230, 373] width 29 height 29
click at [292, 481] on span "31" at bounding box center [288, 488] width 29 height 29
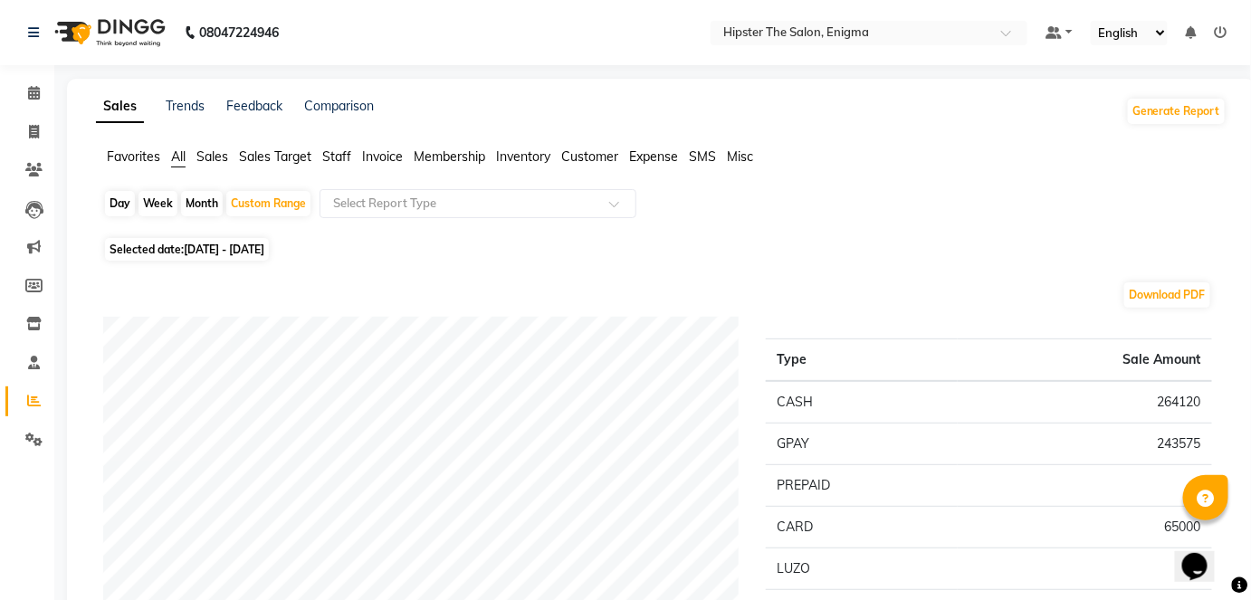
click at [330, 148] on span "Staff" at bounding box center [336, 156] width 29 height 16
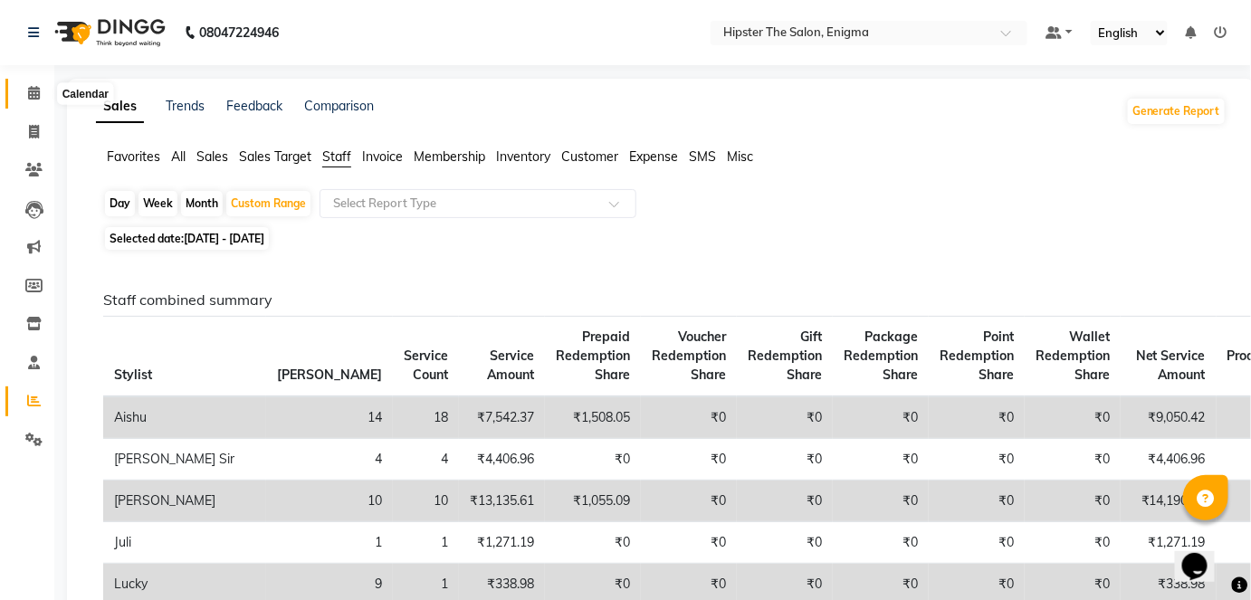
click at [33, 94] on icon at bounding box center [34, 93] width 12 height 14
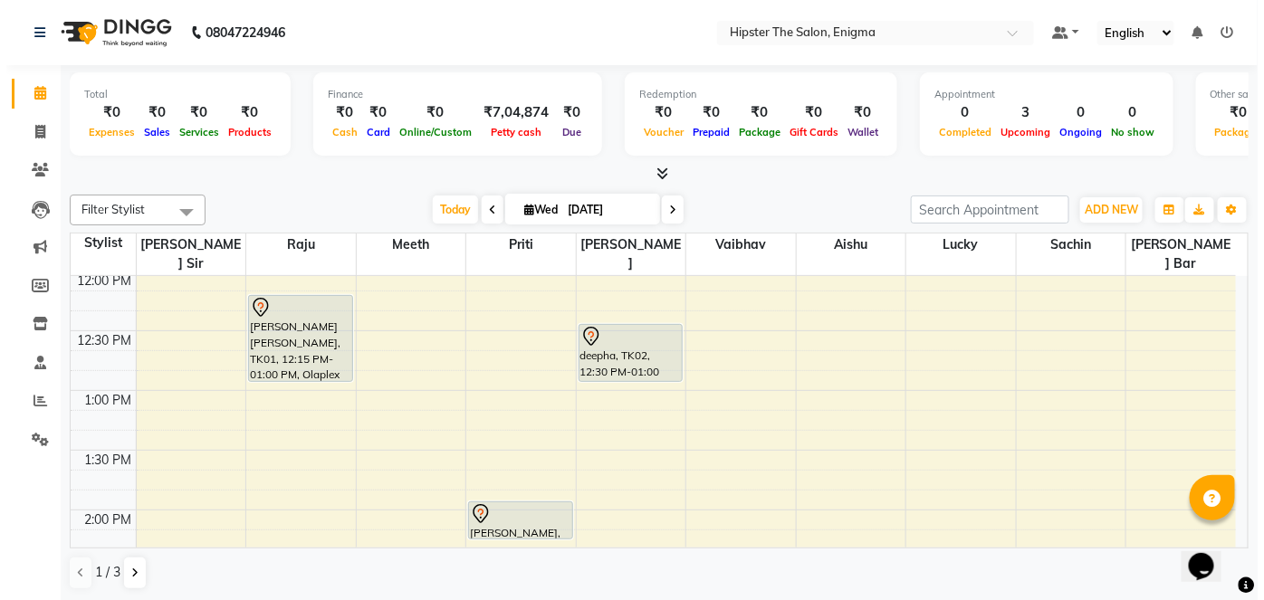
scroll to position [480, 0]
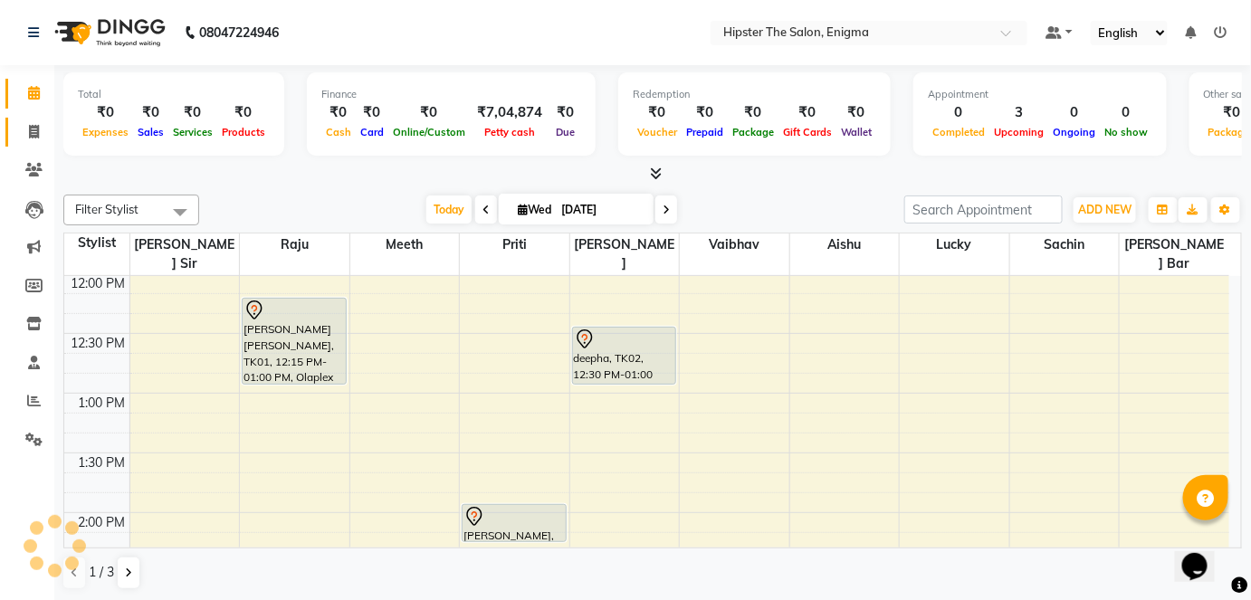
click at [29, 122] on span at bounding box center [34, 132] width 32 height 21
select select "service"
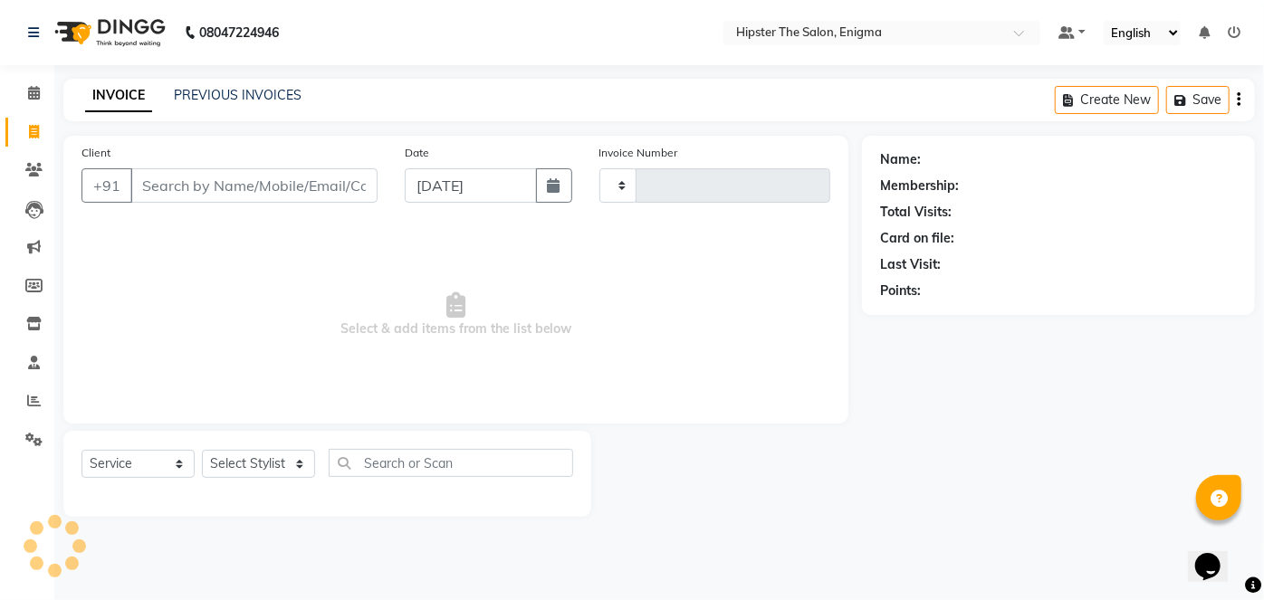
type input "1047"
select select "4468"
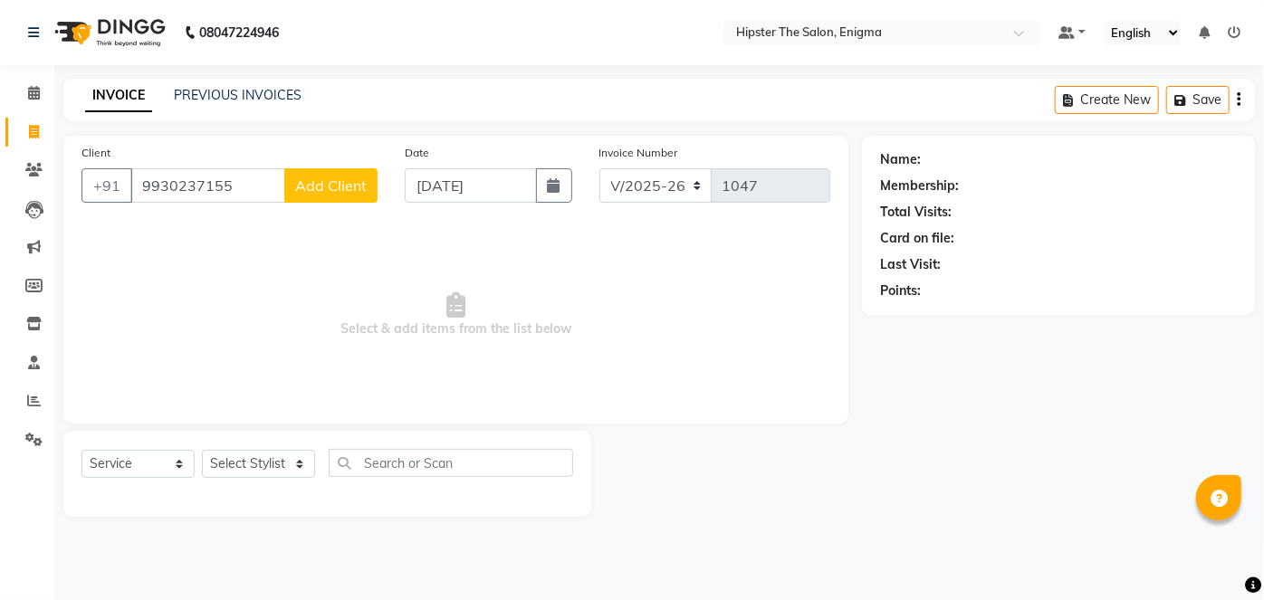
type input "9930237155"
click at [323, 184] on span "Add Client" at bounding box center [331, 186] width 72 height 18
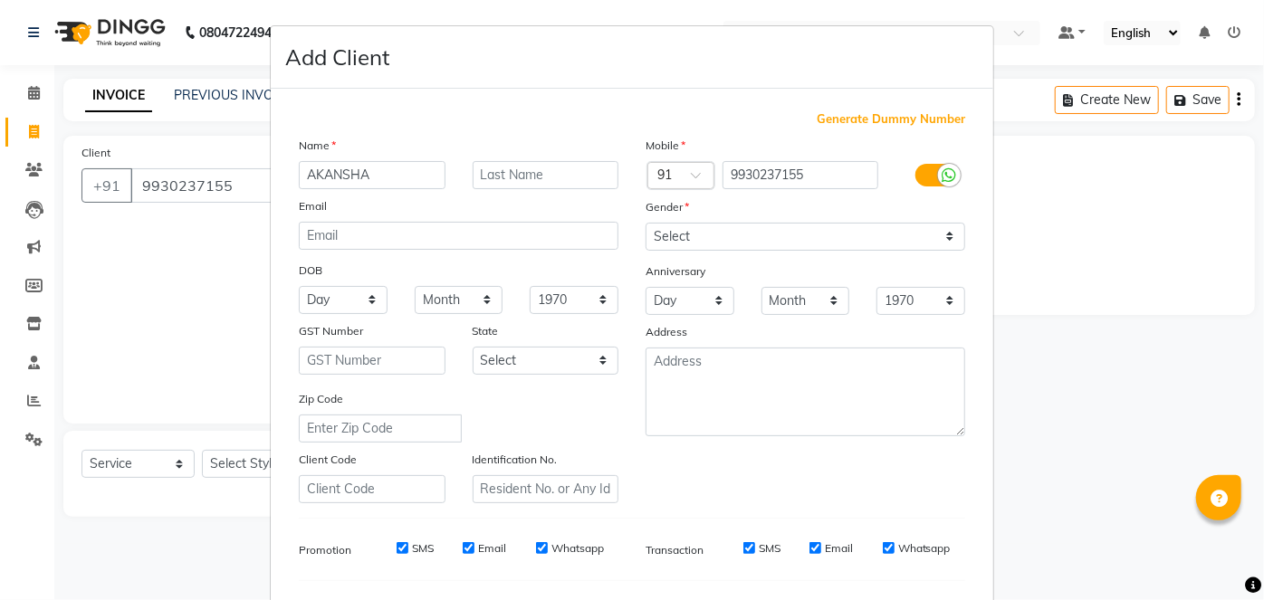
type input "AKANSHA"
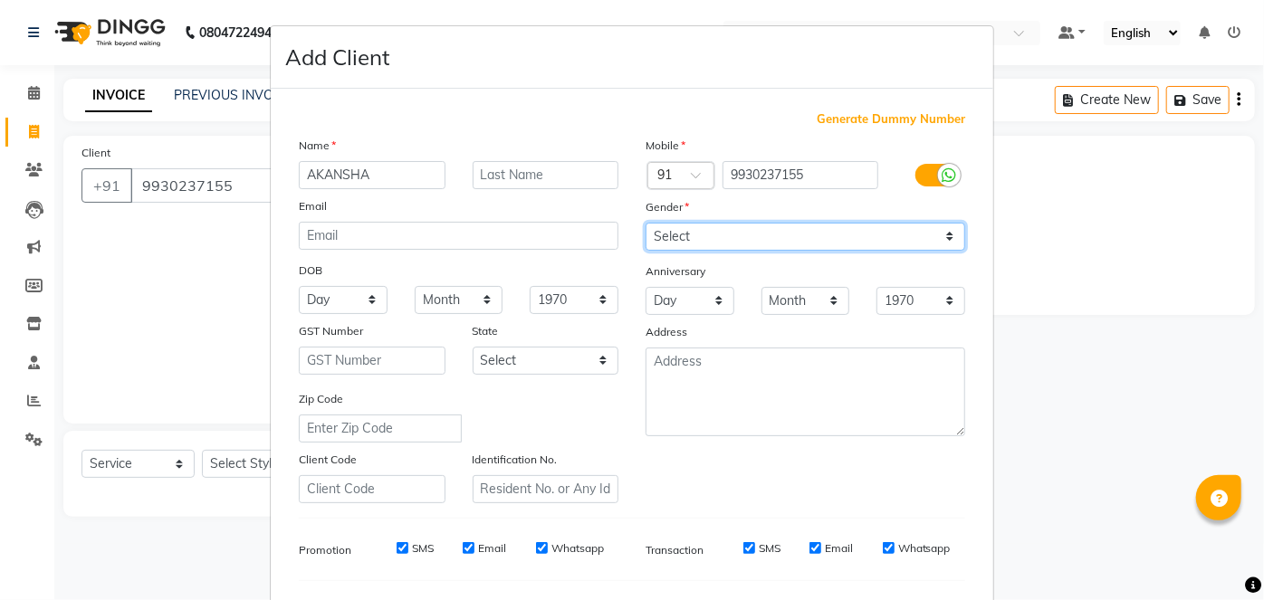
click at [761, 229] on select "Select [DEMOGRAPHIC_DATA] [DEMOGRAPHIC_DATA] Other Prefer Not To Say" at bounding box center [806, 237] width 320 height 28
select select "[DEMOGRAPHIC_DATA]"
click at [646, 223] on select "Select [DEMOGRAPHIC_DATA] [DEMOGRAPHIC_DATA] Other Prefer Not To Say" at bounding box center [806, 237] width 320 height 28
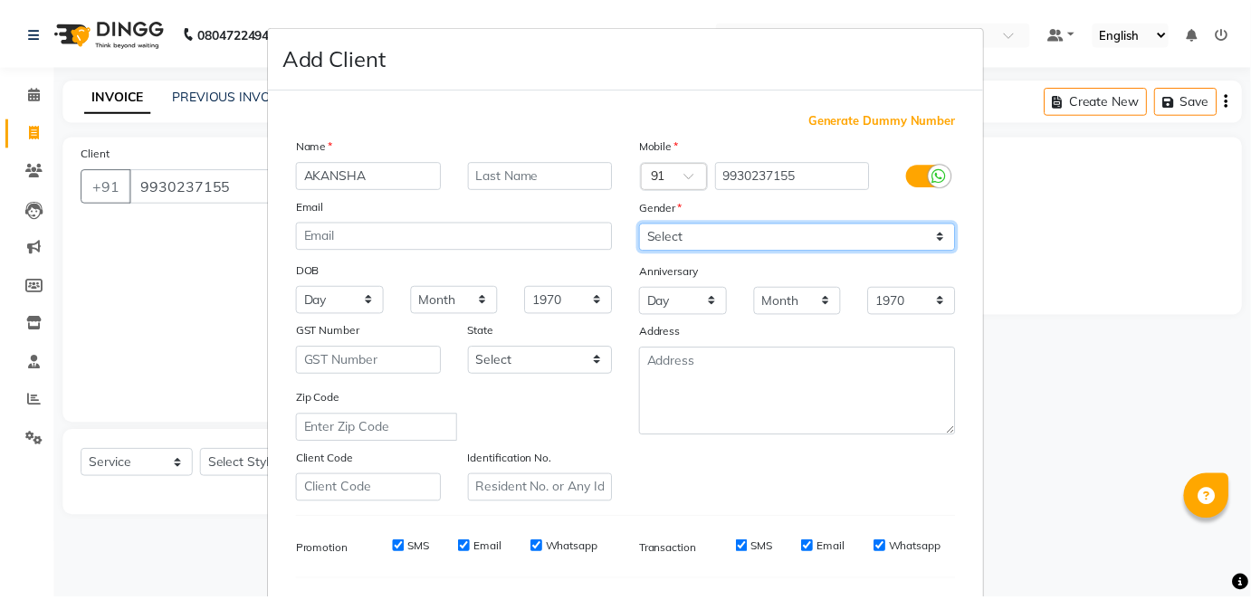
scroll to position [234, 0]
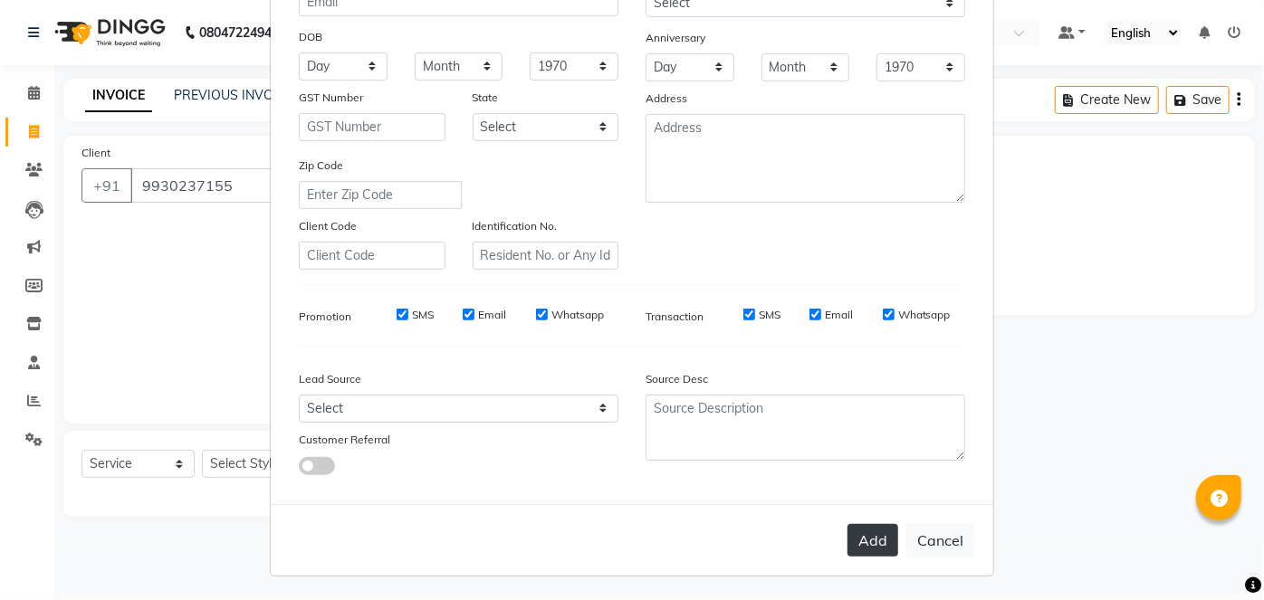
click at [855, 543] on button "Add" at bounding box center [872, 540] width 51 height 33
select select
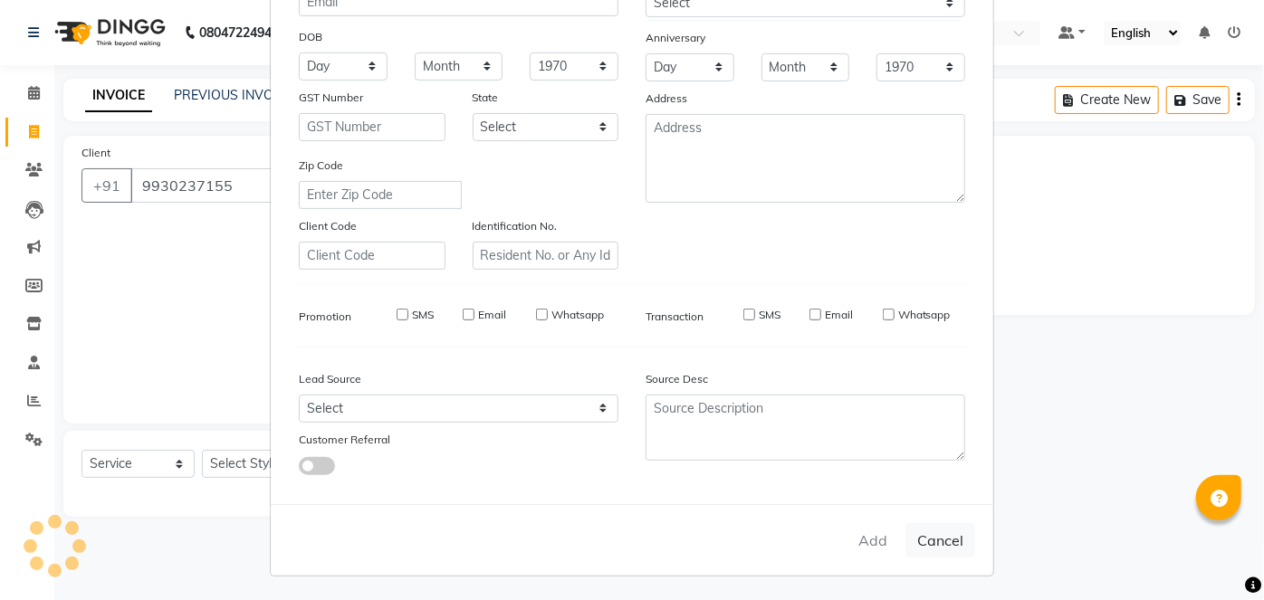
select select
checkbox input "false"
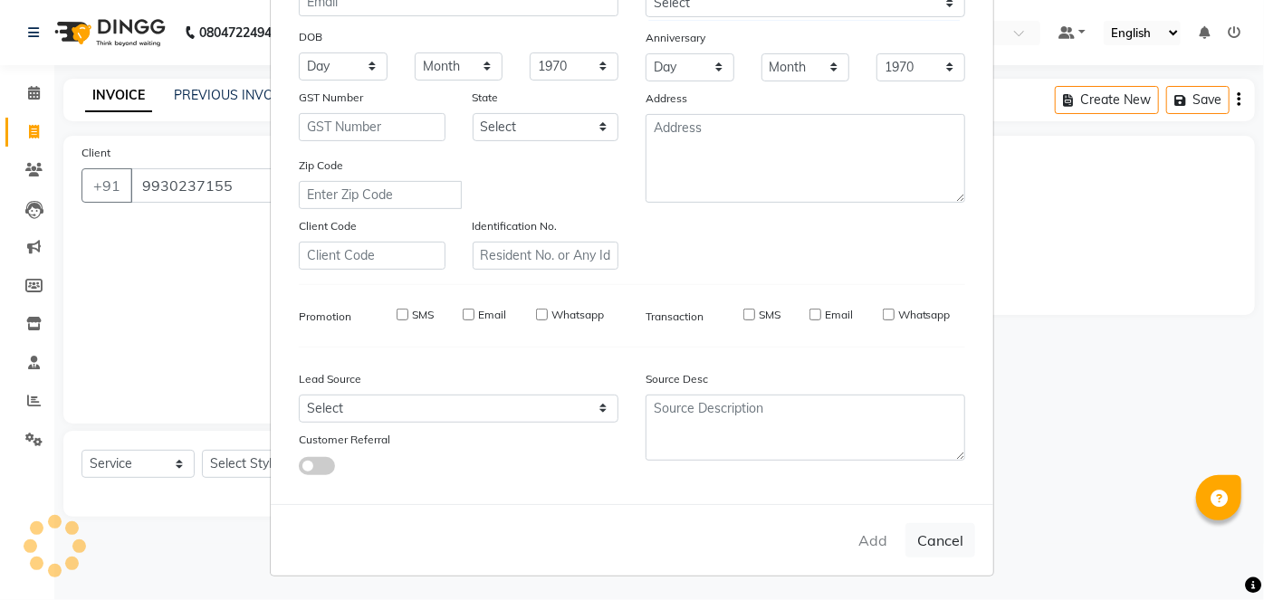
checkbox input "false"
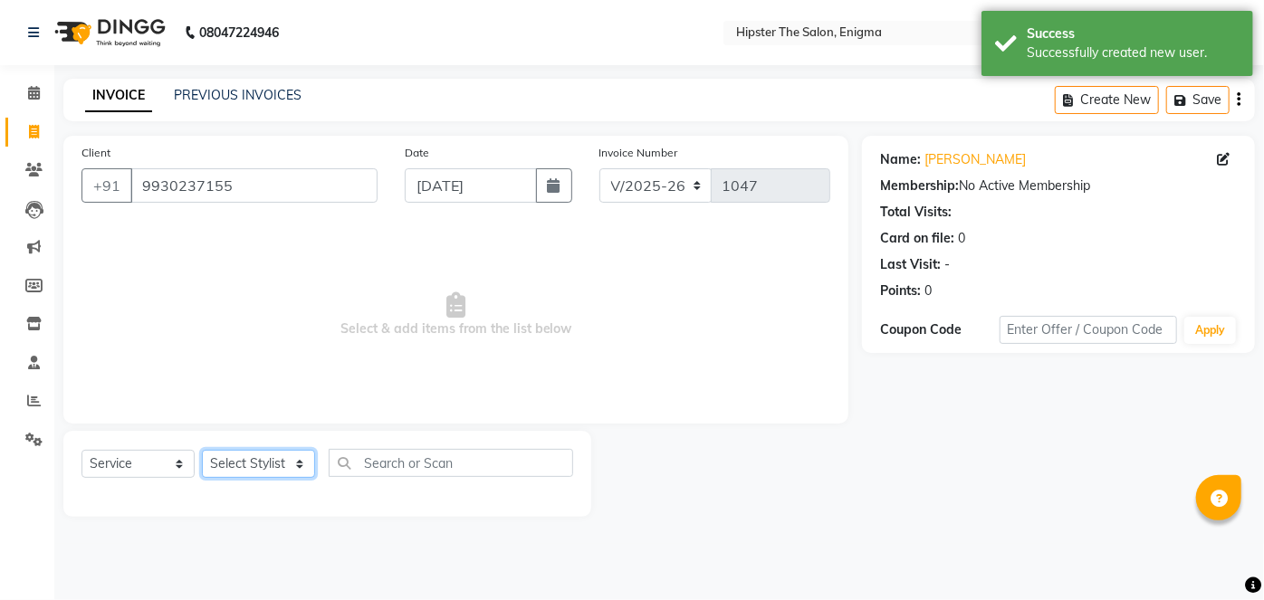
click at [251, 454] on select "Select Stylist [PERSON_NAME] [PERSON_NAME] [PERSON_NAME] [PERSON_NAME] poonam […" at bounding box center [258, 464] width 113 height 28
select select "85574"
click at [202, 450] on select "Select Stylist [PERSON_NAME] [PERSON_NAME] [PERSON_NAME] [PERSON_NAME] poonam […" at bounding box center [258, 464] width 113 height 28
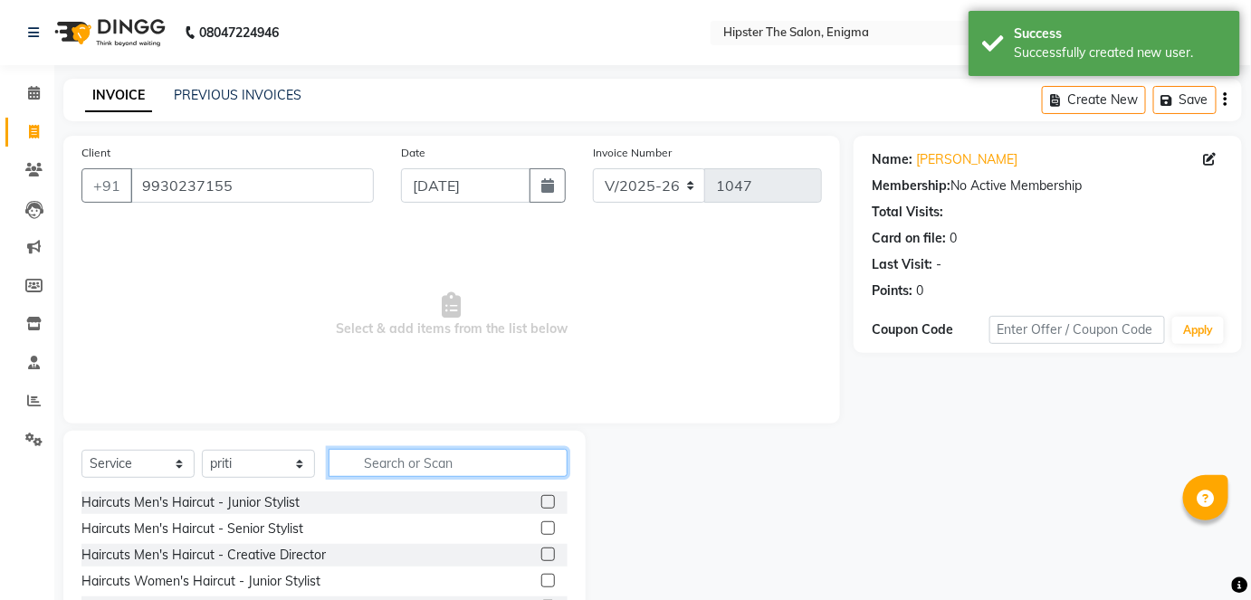
click at [450, 454] on input "text" at bounding box center [448, 463] width 239 height 28
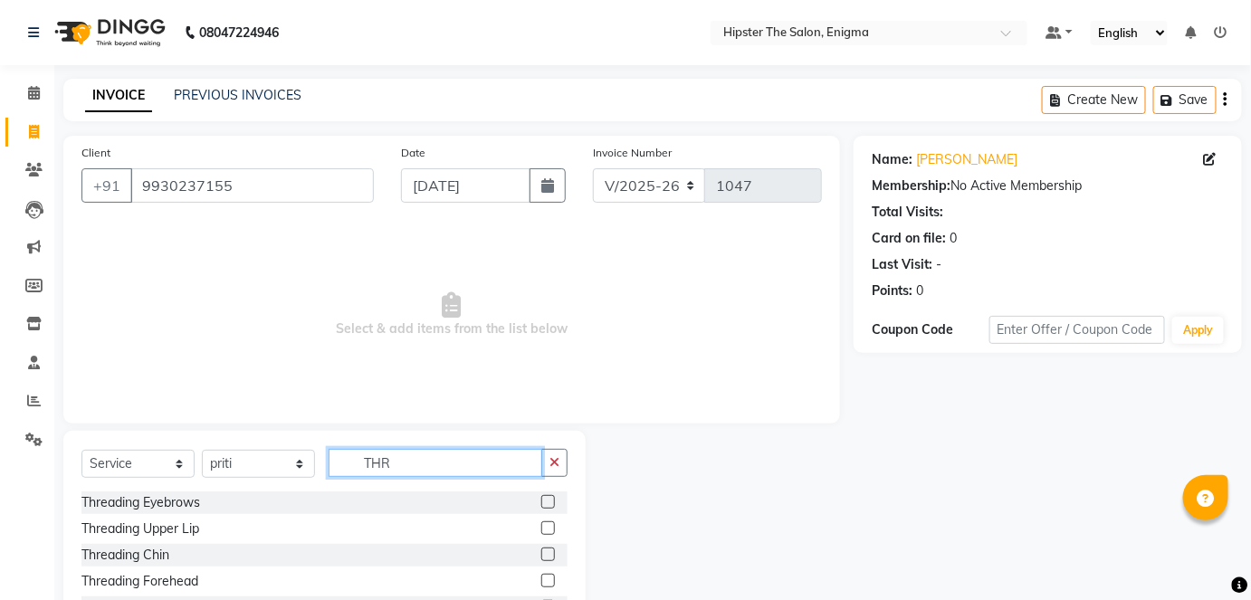
type input "THR"
click at [541, 505] on label at bounding box center [548, 502] width 14 height 14
click at [541, 505] on input "checkbox" at bounding box center [547, 503] width 12 height 12
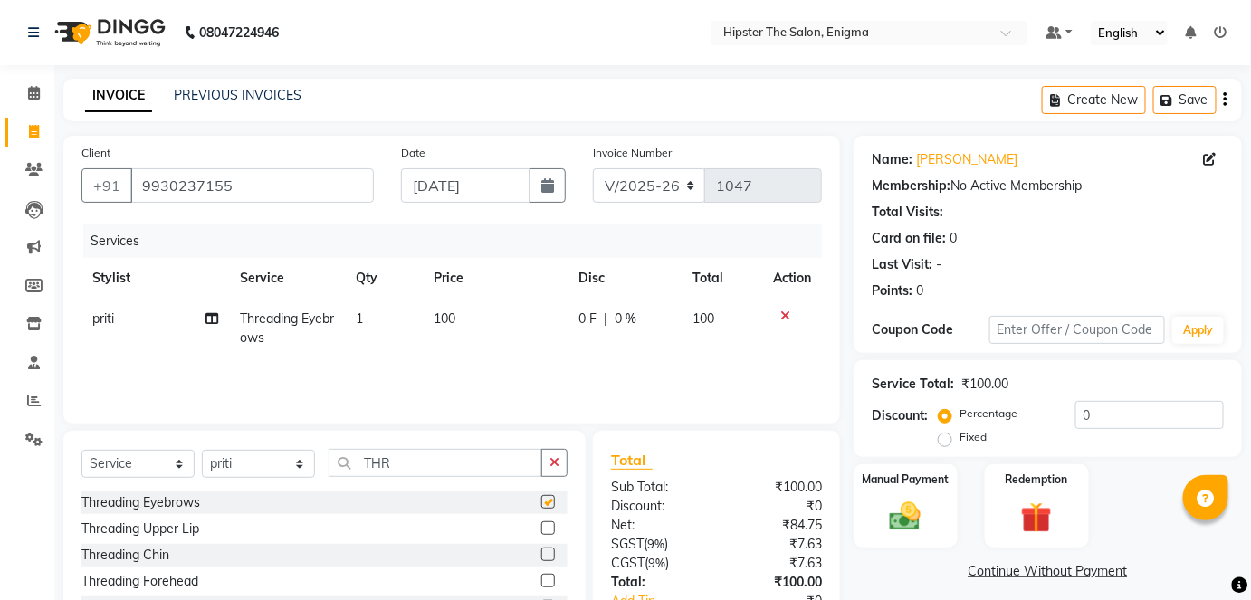
checkbox input "false"
click at [935, 500] on div "Manual Payment" at bounding box center [906, 507] width 108 height 88
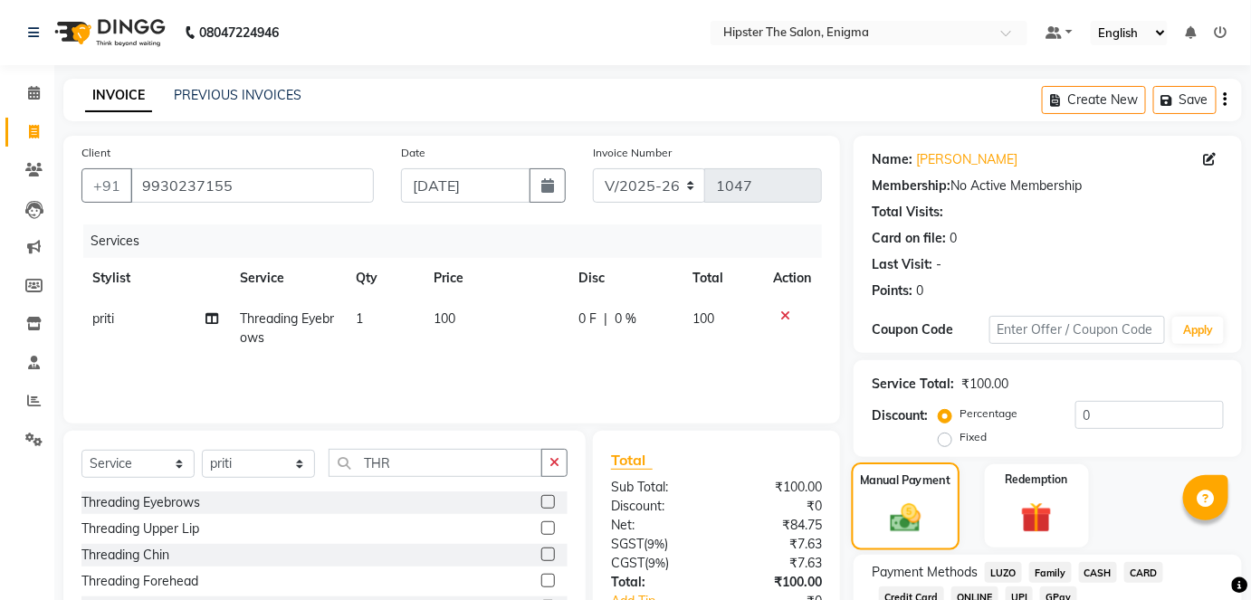
scroll to position [80, 0]
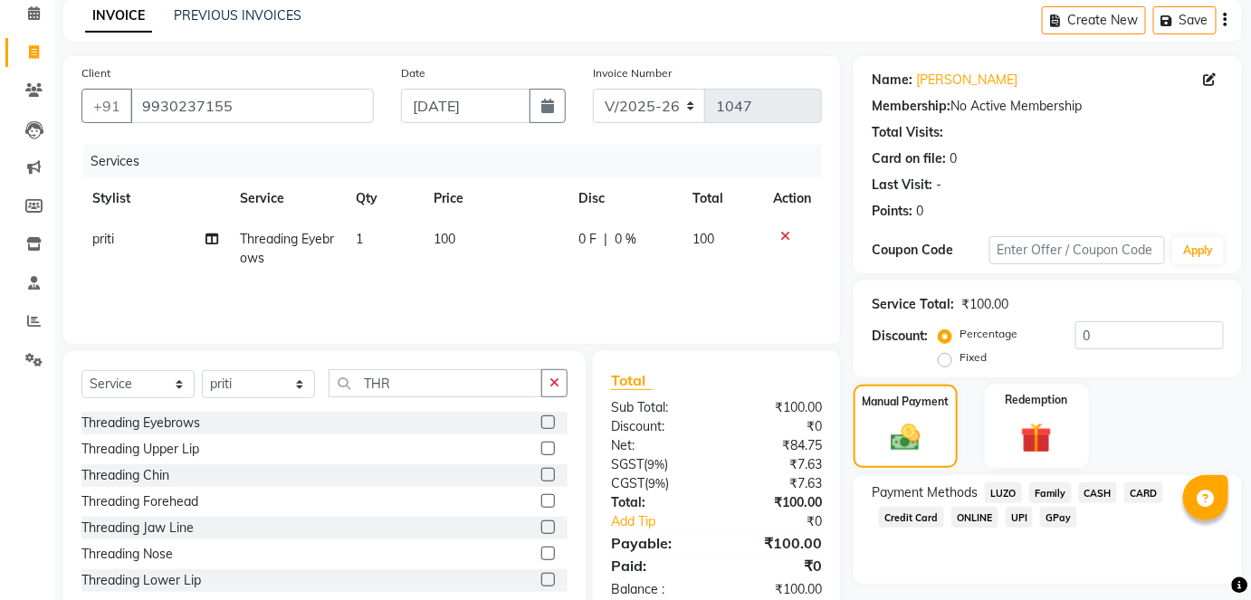
click at [1100, 490] on span "CASH" at bounding box center [1098, 493] width 39 height 21
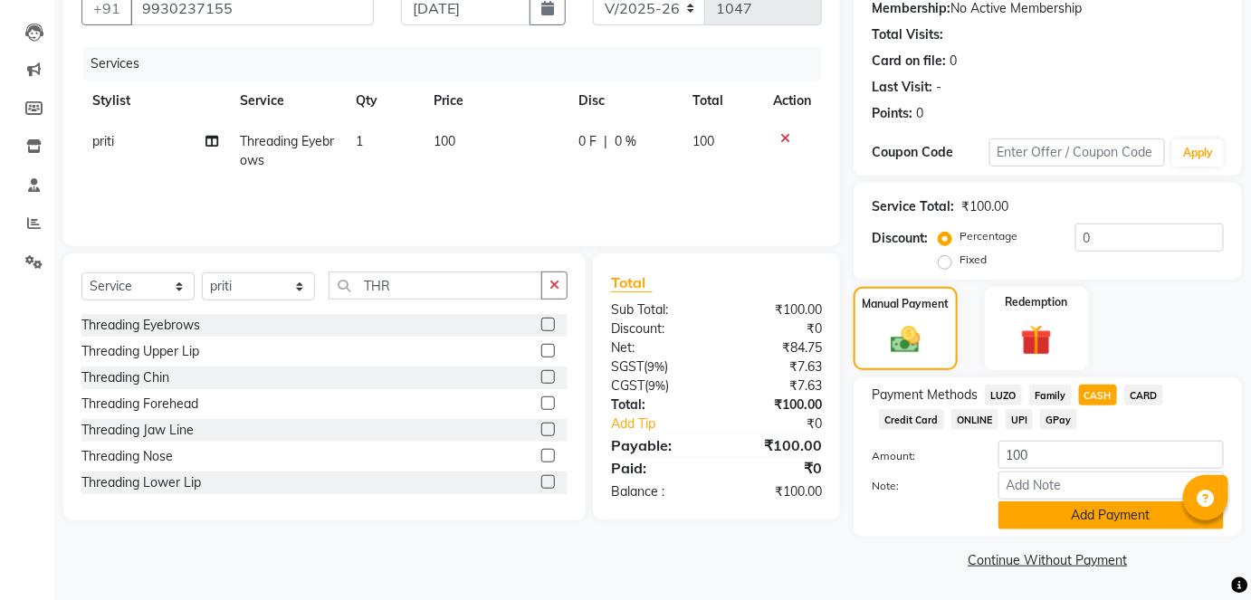
click at [1090, 512] on button "Add Payment" at bounding box center [1111, 516] width 225 height 28
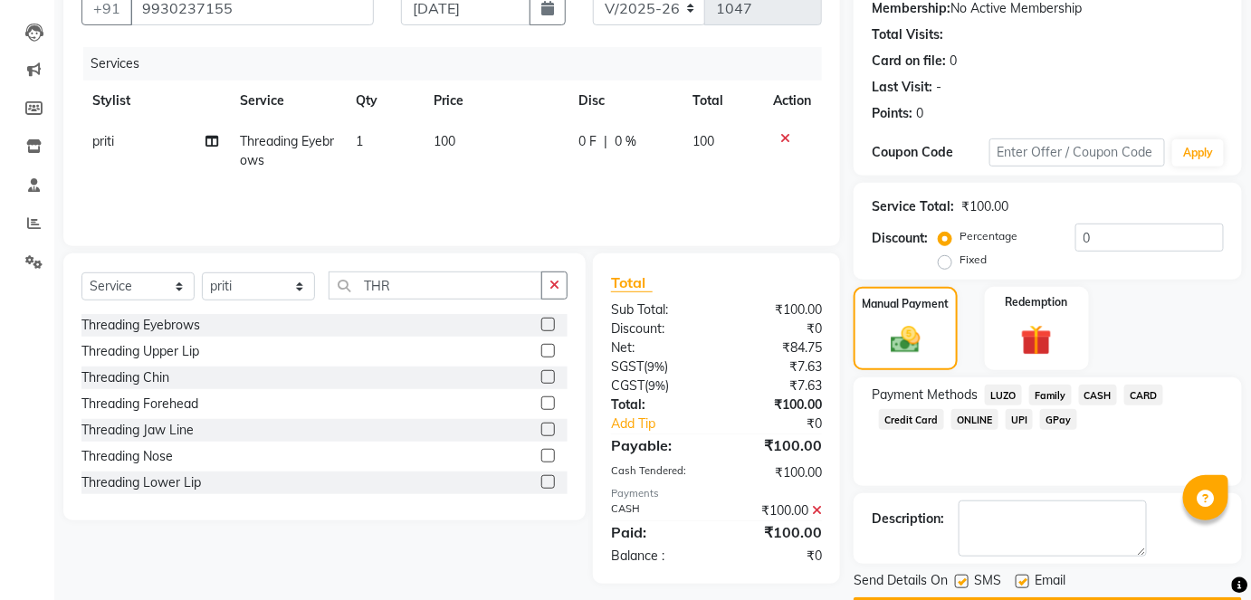
scroll to position [228, 0]
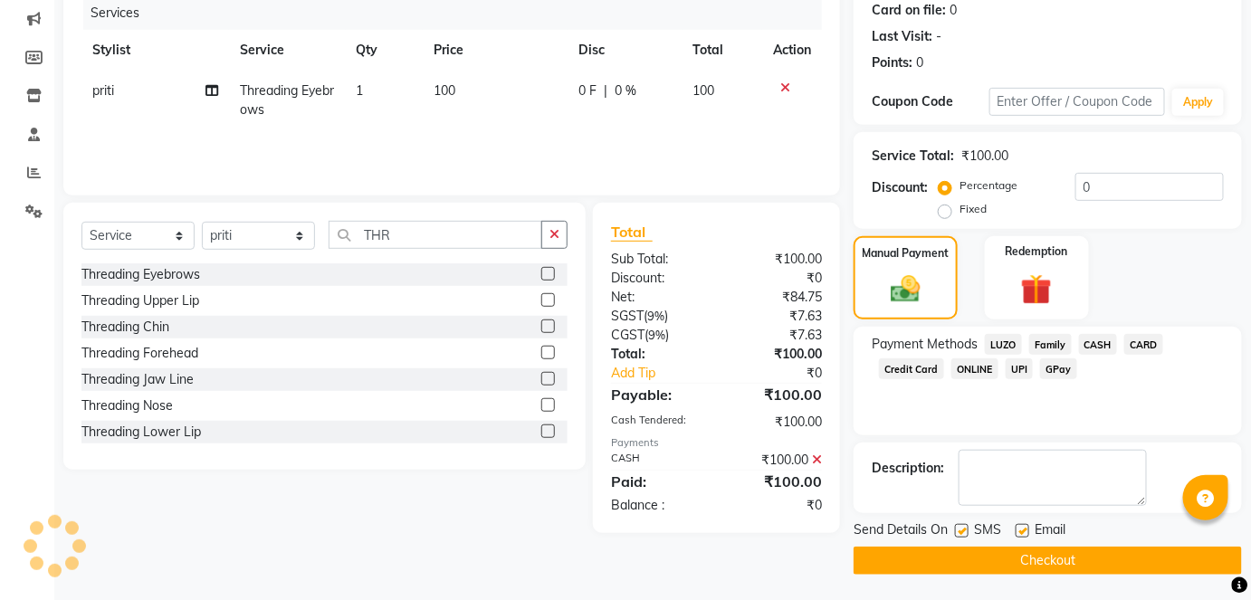
click at [1022, 530] on label at bounding box center [1023, 531] width 14 height 14
click at [1022, 530] on input "checkbox" at bounding box center [1022, 532] width 12 height 12
checkbox input "false"
click at [963, 524] on label at bounding box center [962, 531] width 14 height 14
click at [963, 526] on input "checkbox" at bounding box center [961, 532] width 12 height 12
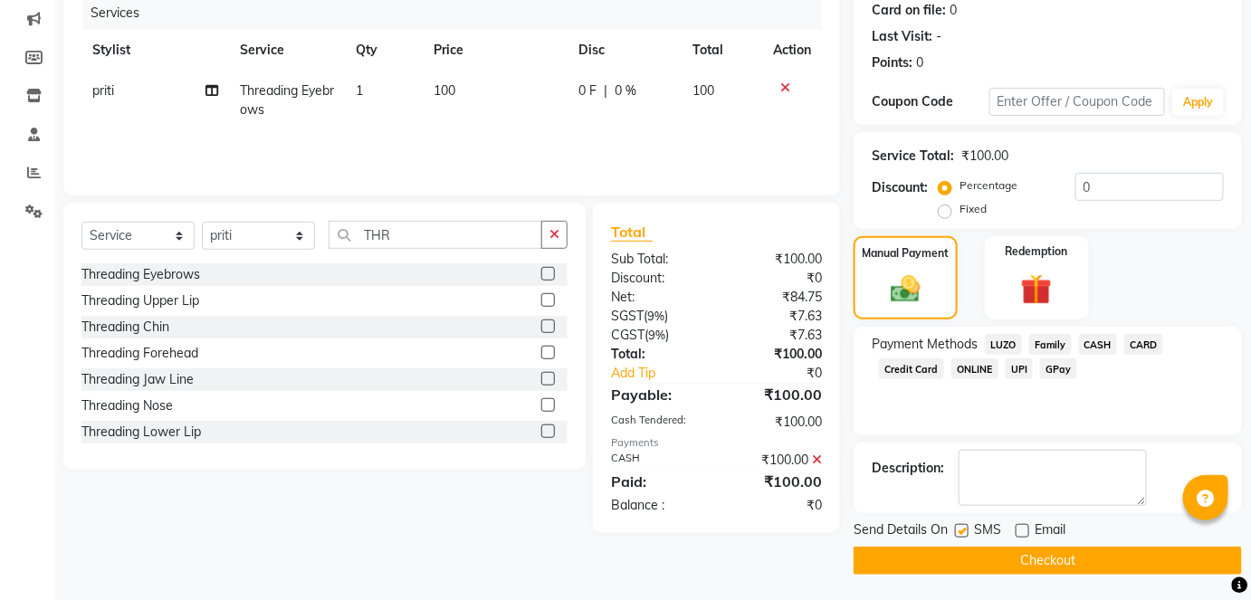
checkbox input "false"
click at [982, 565] on button "Checkout" at bounding box center [1048, 561] width 388 height 28
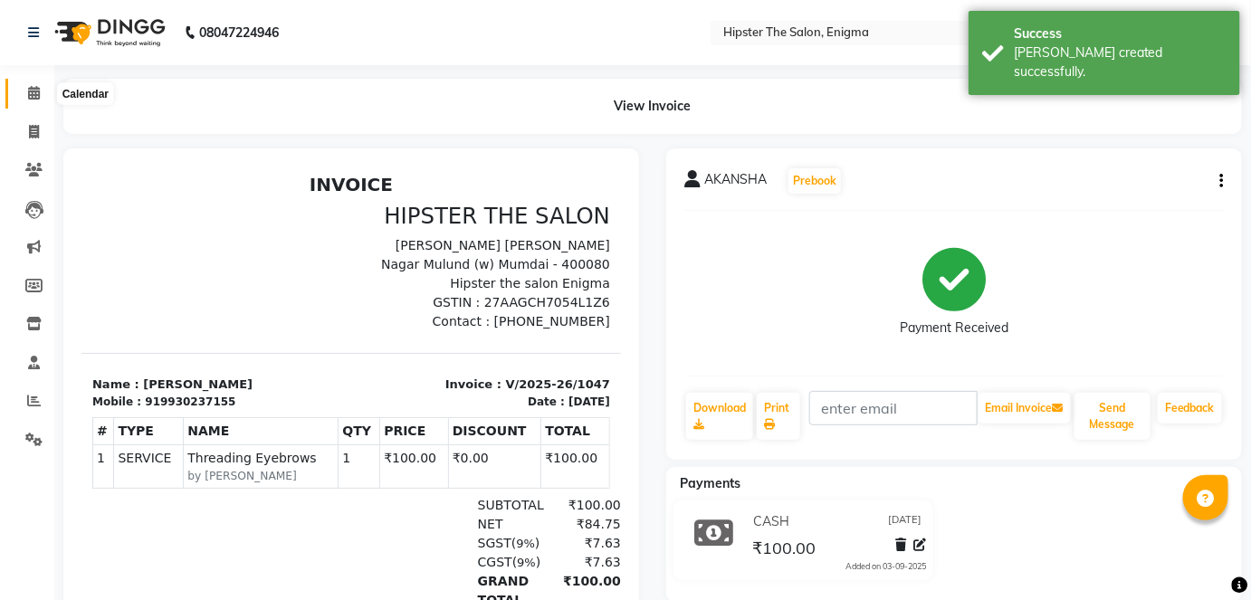
click at [26, 91] on span at bounding box center [34, 93] width 32 height 21
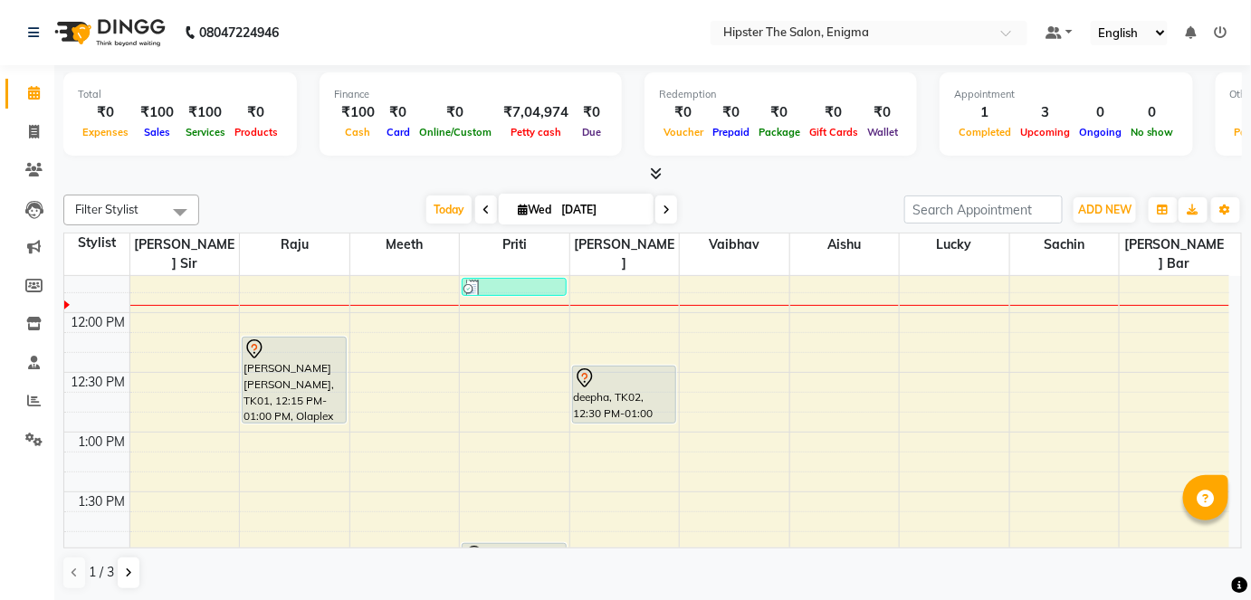
scroll to position [439, 0]
